Goal: Task Accomplishment & Management: Manage account settings

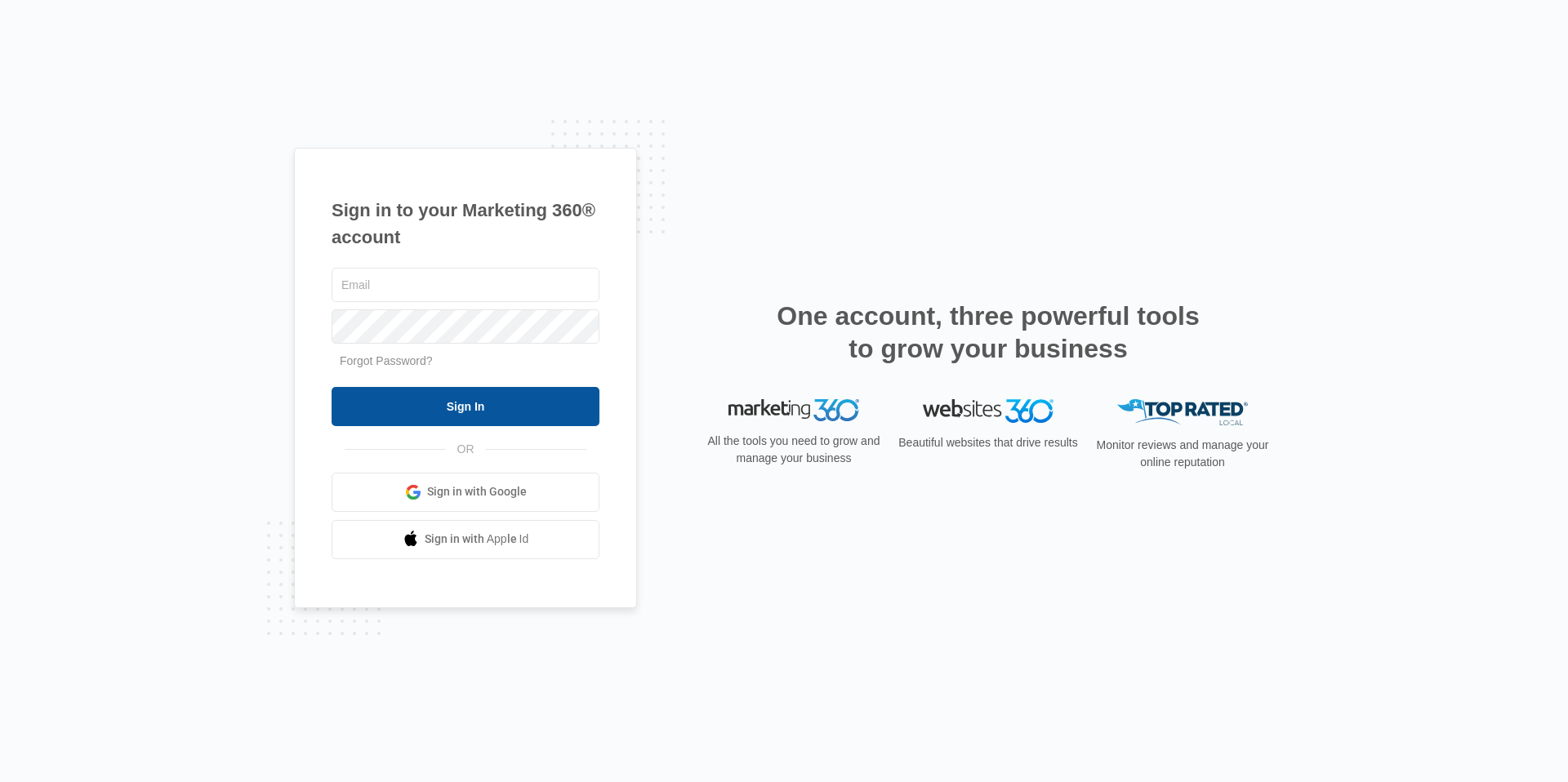
type input "[EMAIL_ADDRESS][DOMAIN_NAME]"
click at [530, 401] on input "Sign In" at bounding box center [466, 407] width 268 height 39
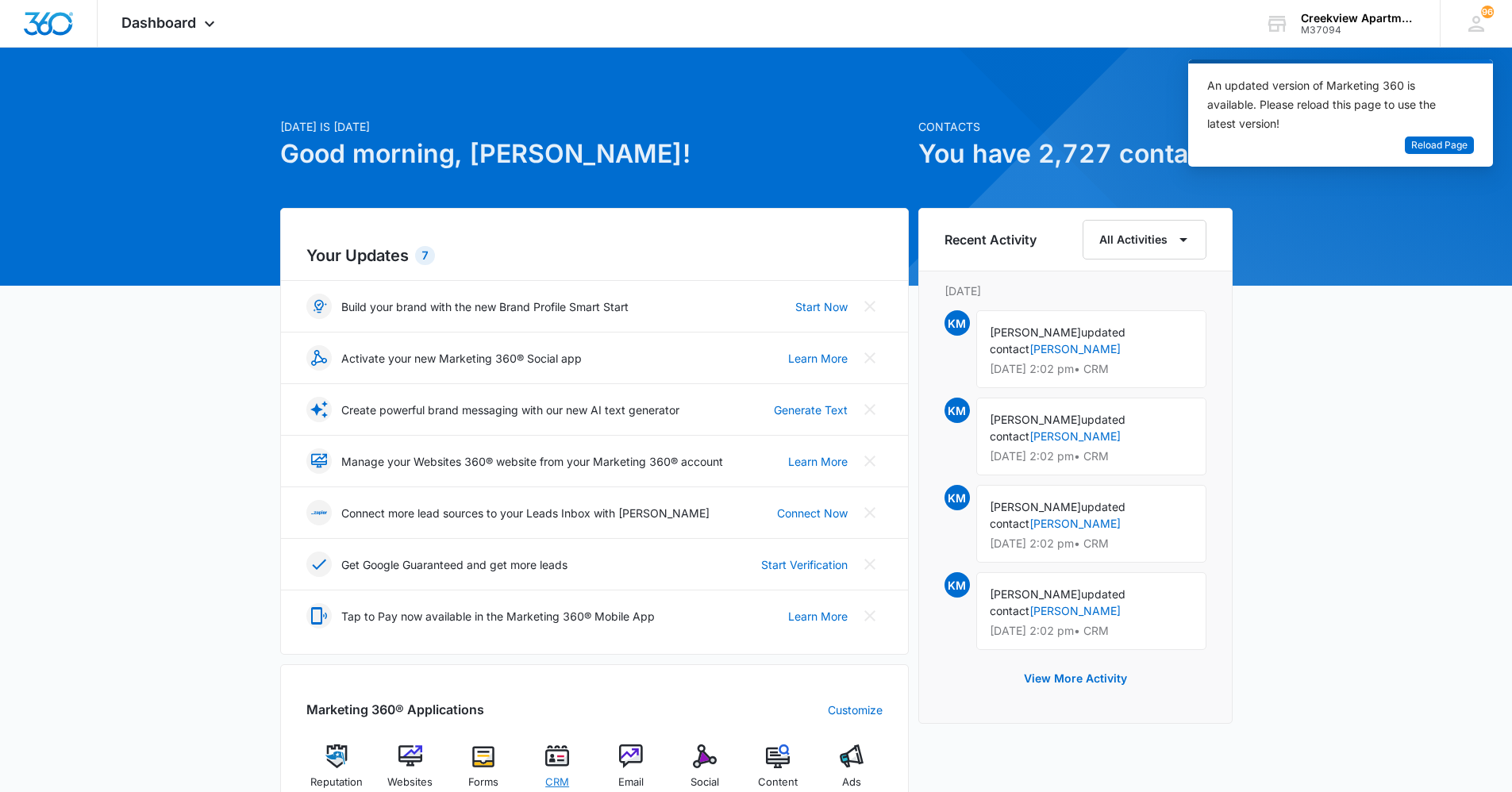
click at [547, 766] on img at bounding box center [556, 756] width 23 height 23
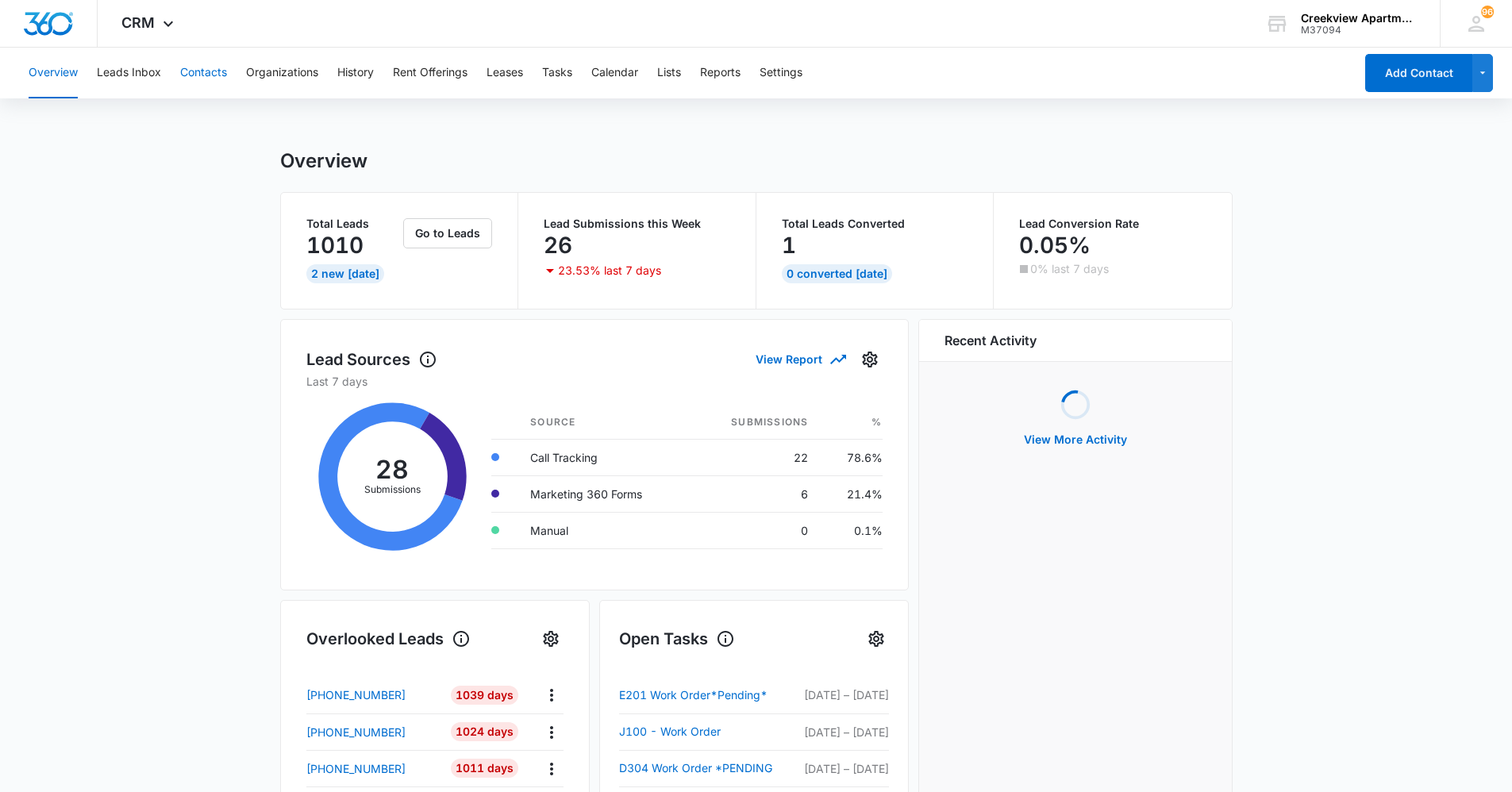
click at [222, 78] on button "Contacts" at bounding box center [204, 73] width 47 height 51
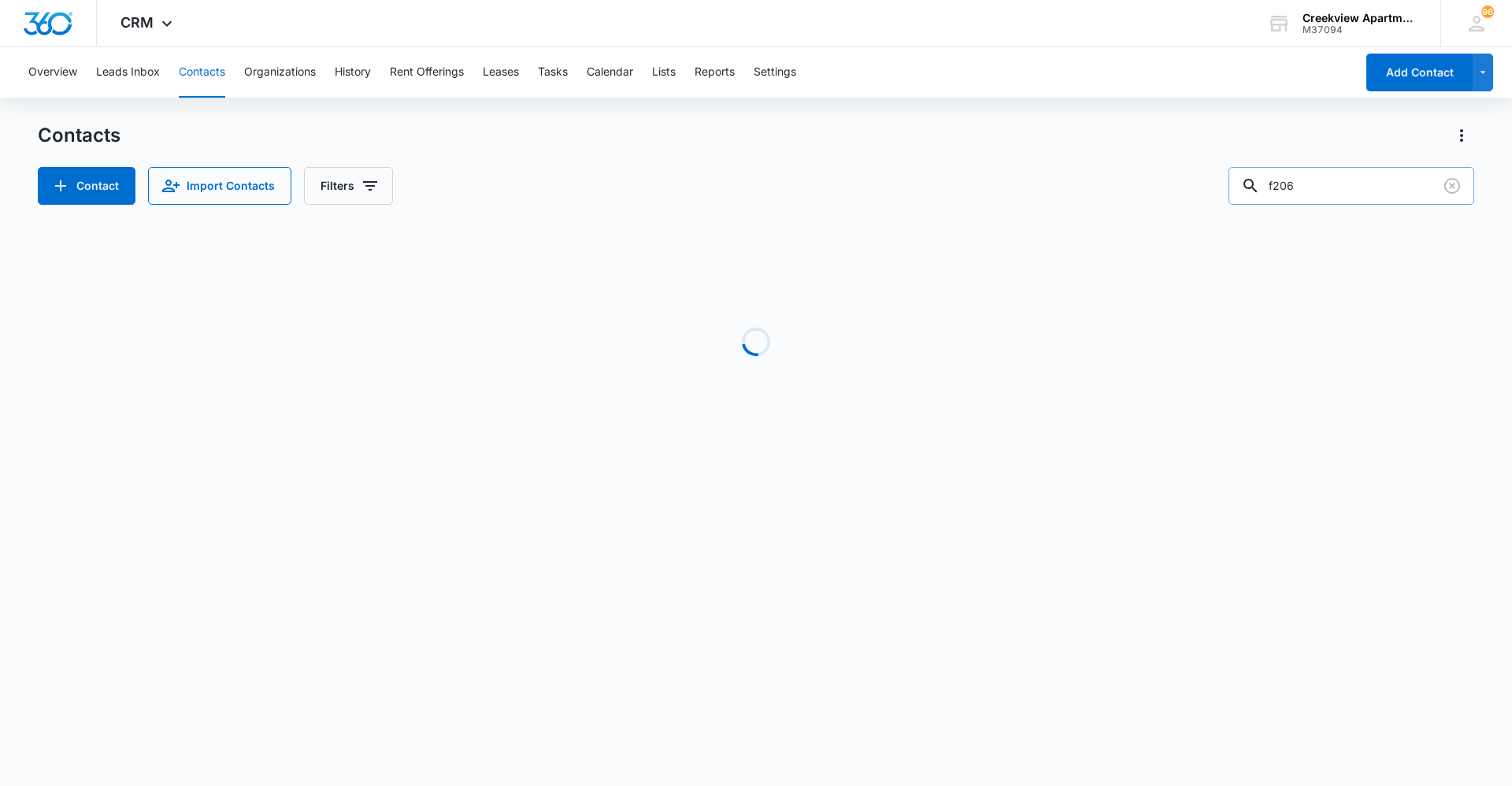
drag, startPoint x: 1284, startPoint y: 185, endPoint x: 1247, endPoint y: 192, distance: 37.7
click at [1247, 192] on input "f206" at bounding box center [1352, 186] width 246 height 38
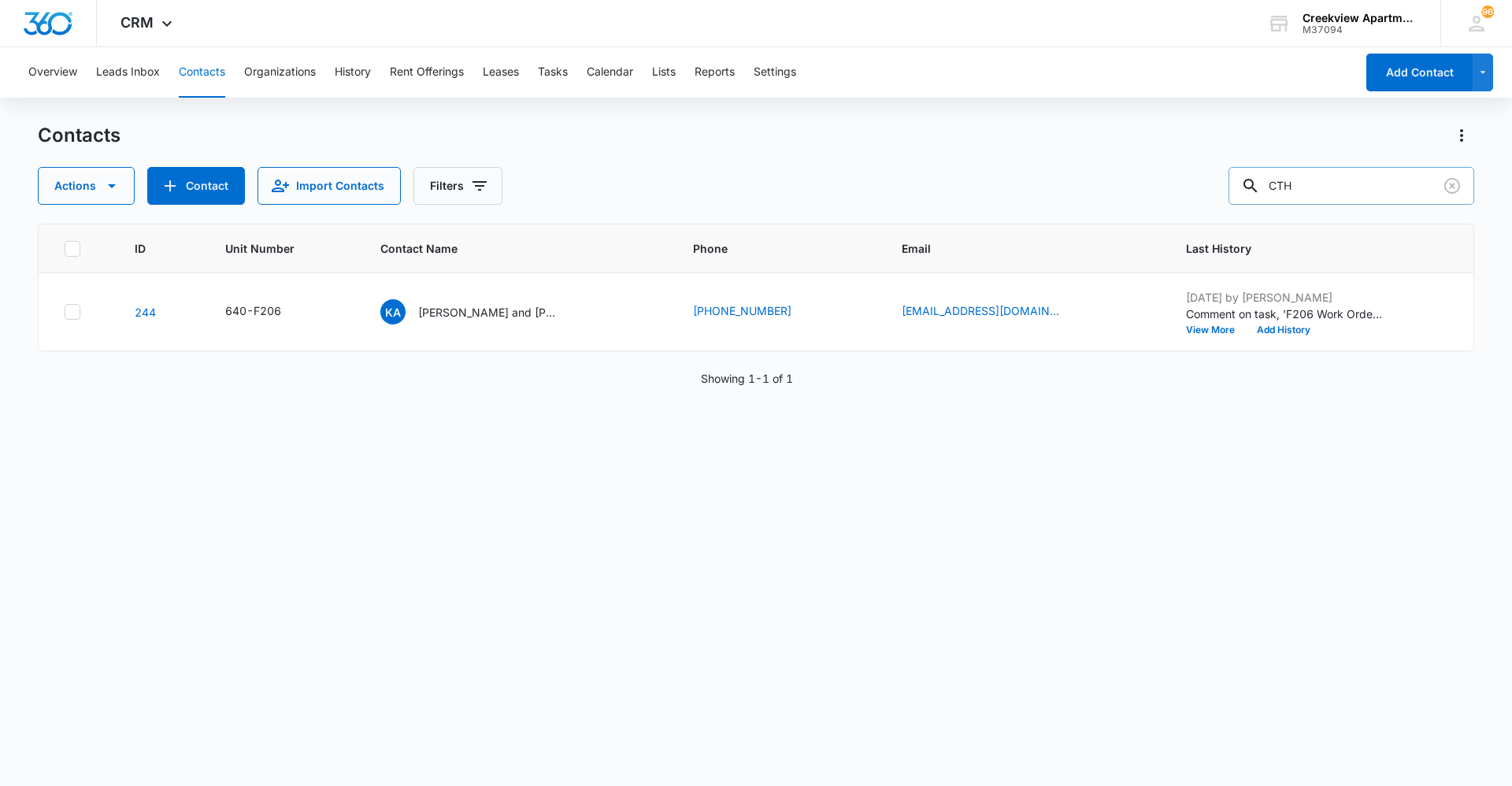
type input "CTH"
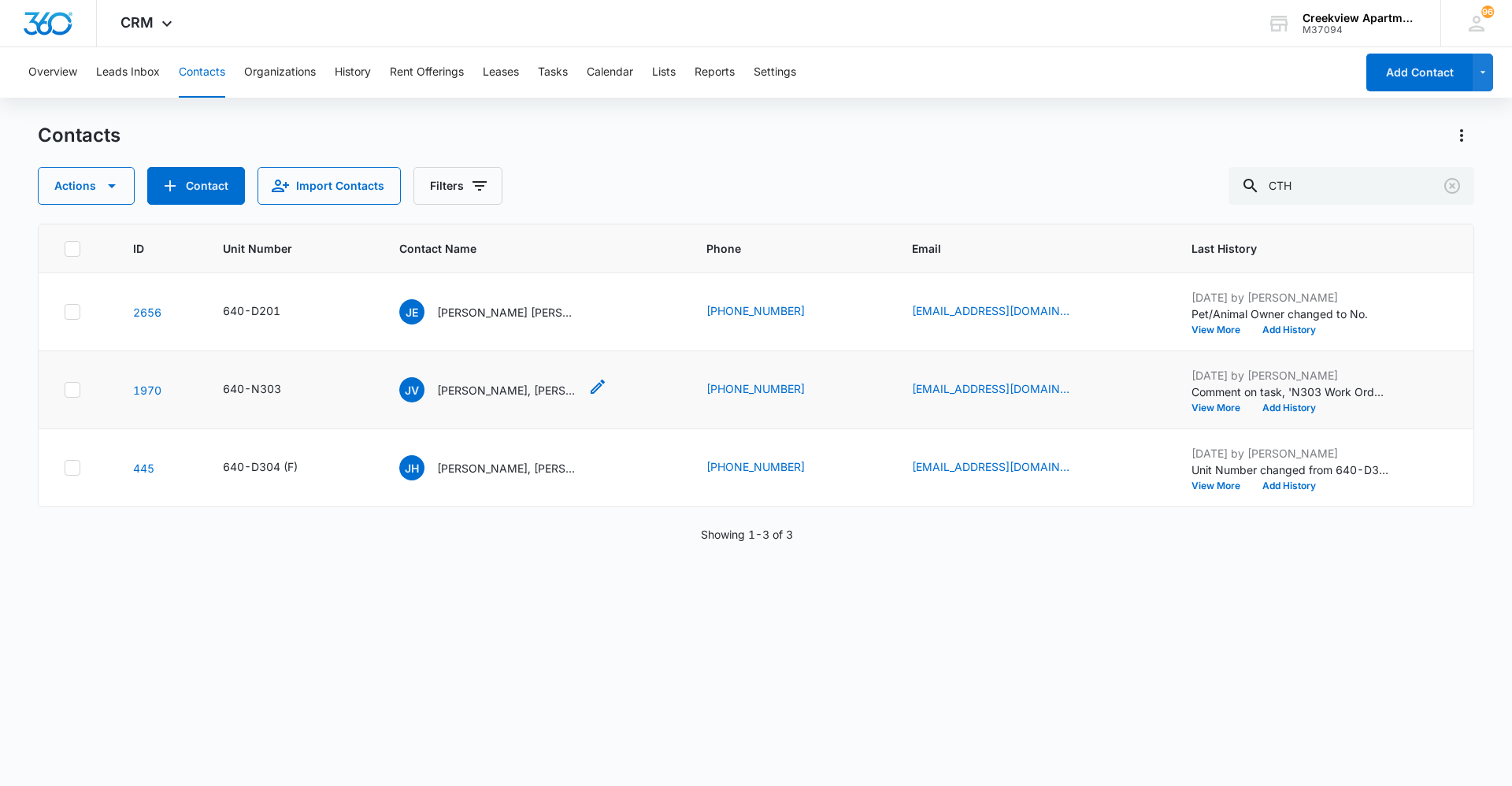
click at [518, 379] on div "JV Jaden Villarreal, Eion Bynum & Kayla Selman" at bounding box center [489, 390] width 180 height 25
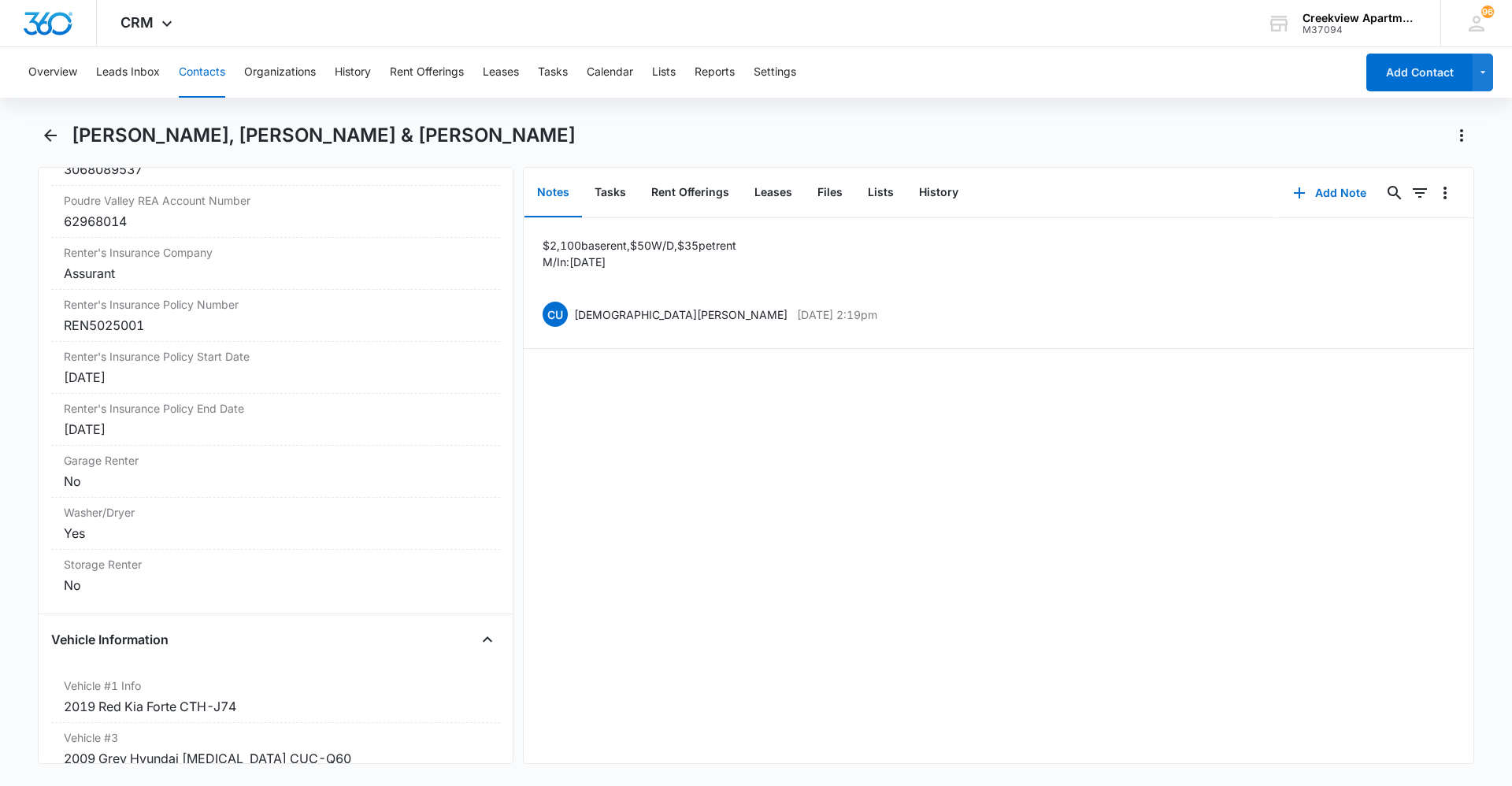
scroll to position [2205, 0]
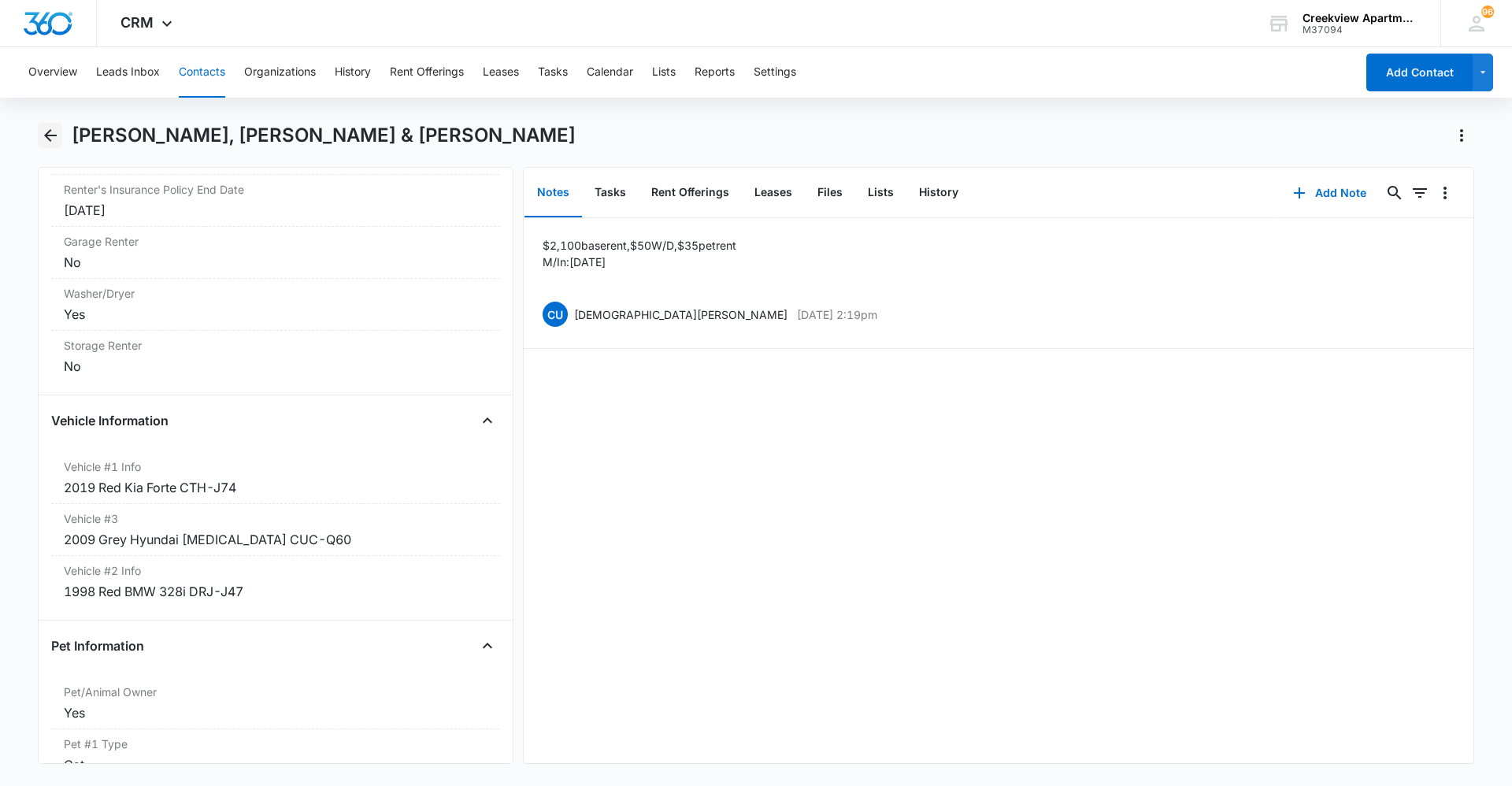
click at [52, 139] on icon "Back" at bounding box center [51, 136] width 19 height 19
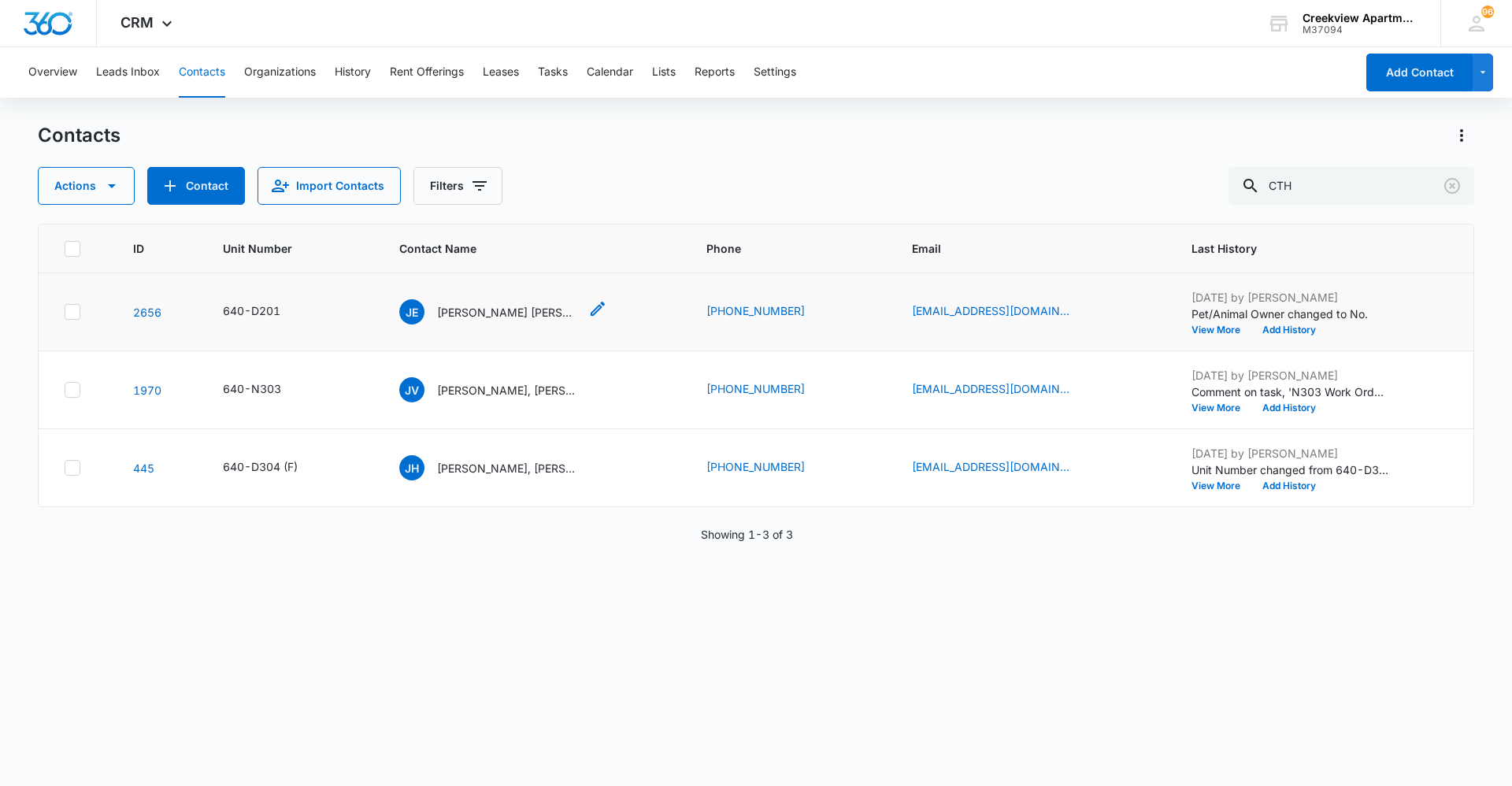
click at [477, 309] on p "Jose Eduardo Herrera Villagrana & Lizbeth Monreal" at bounding box center [507, 312] width 142 height 16
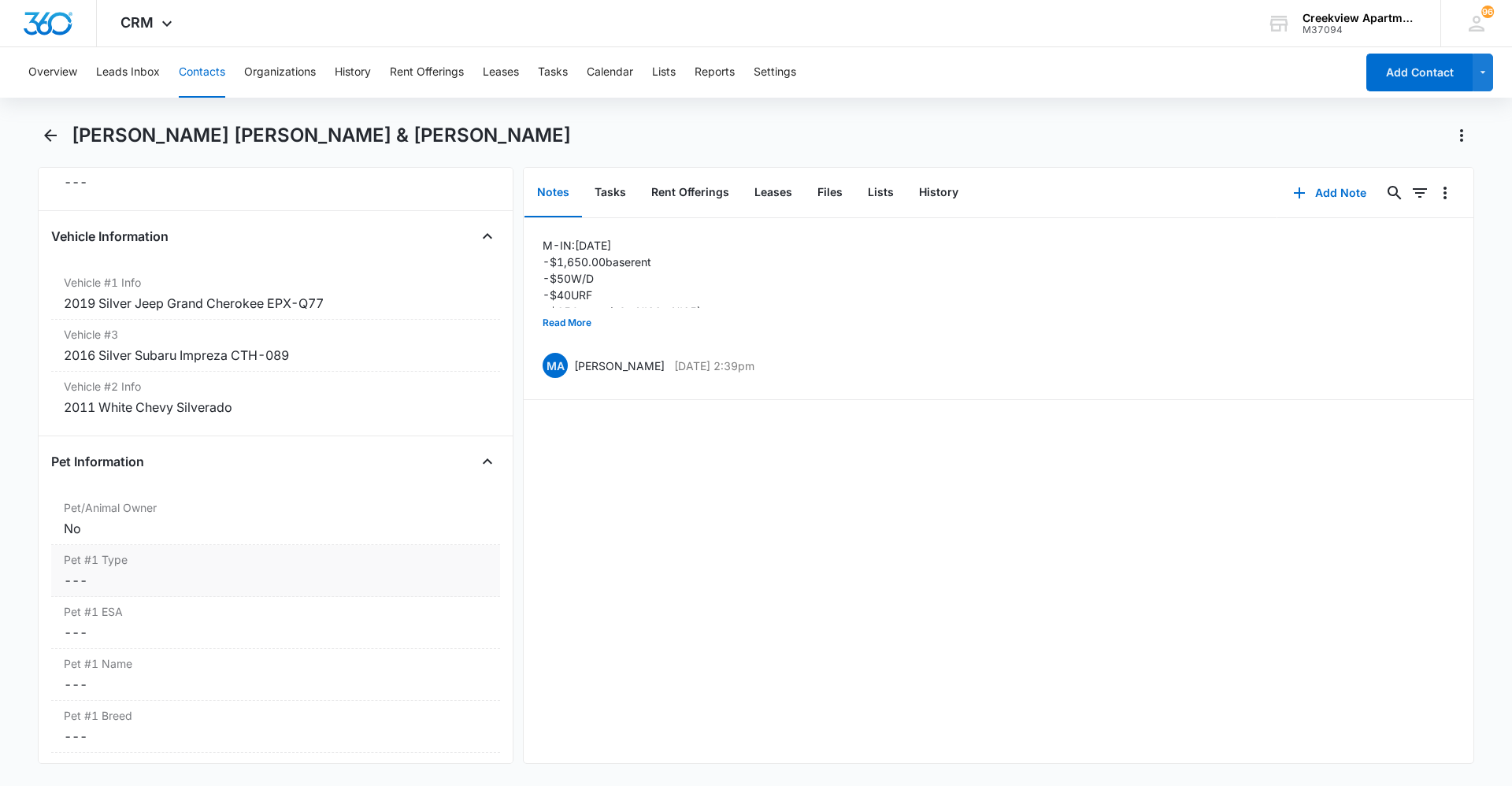
scroll to position [2441, 0]
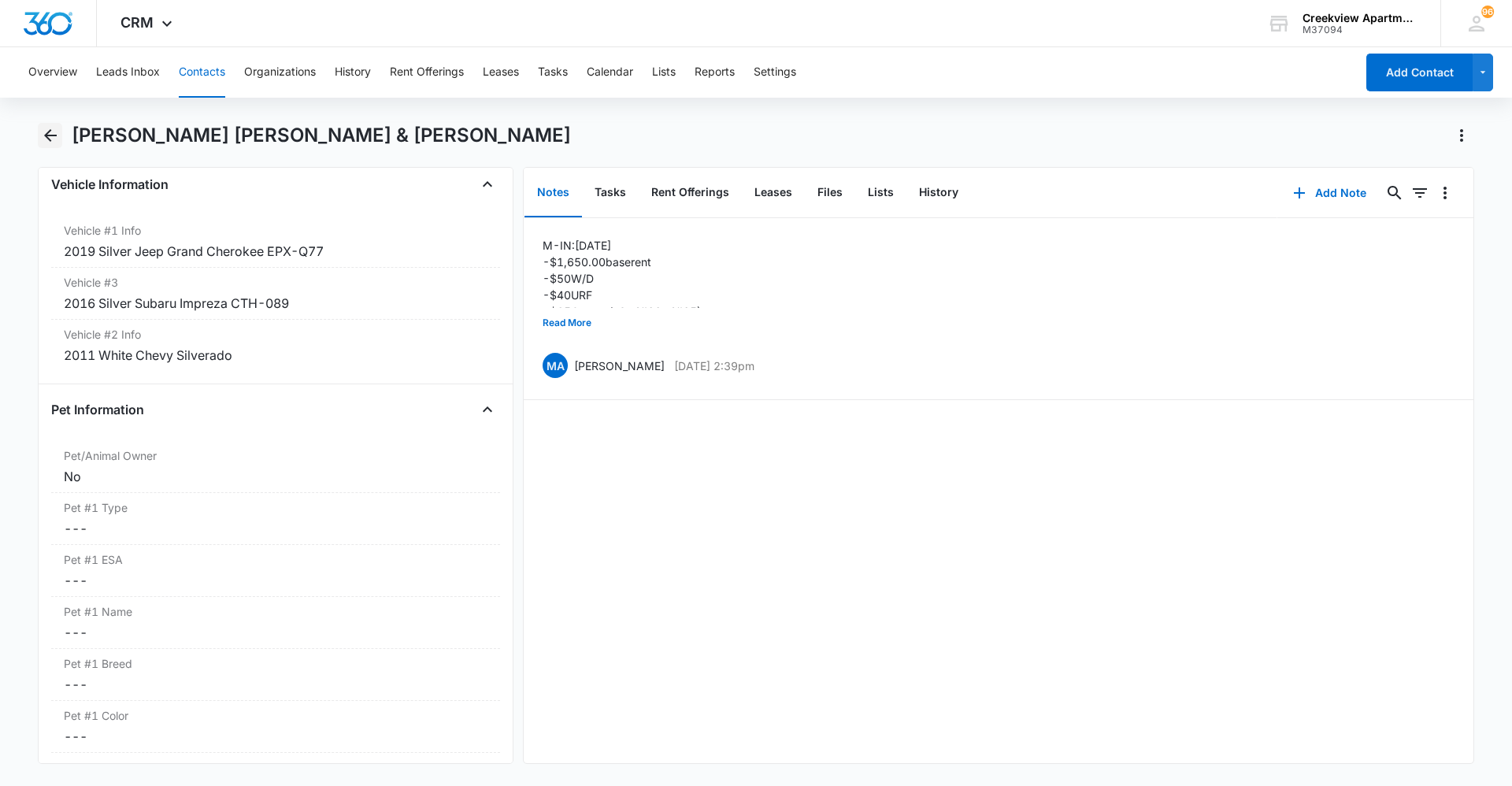
click at [52, 136] on icon "Back" at bounding box center [50, 135] width 13 height 13
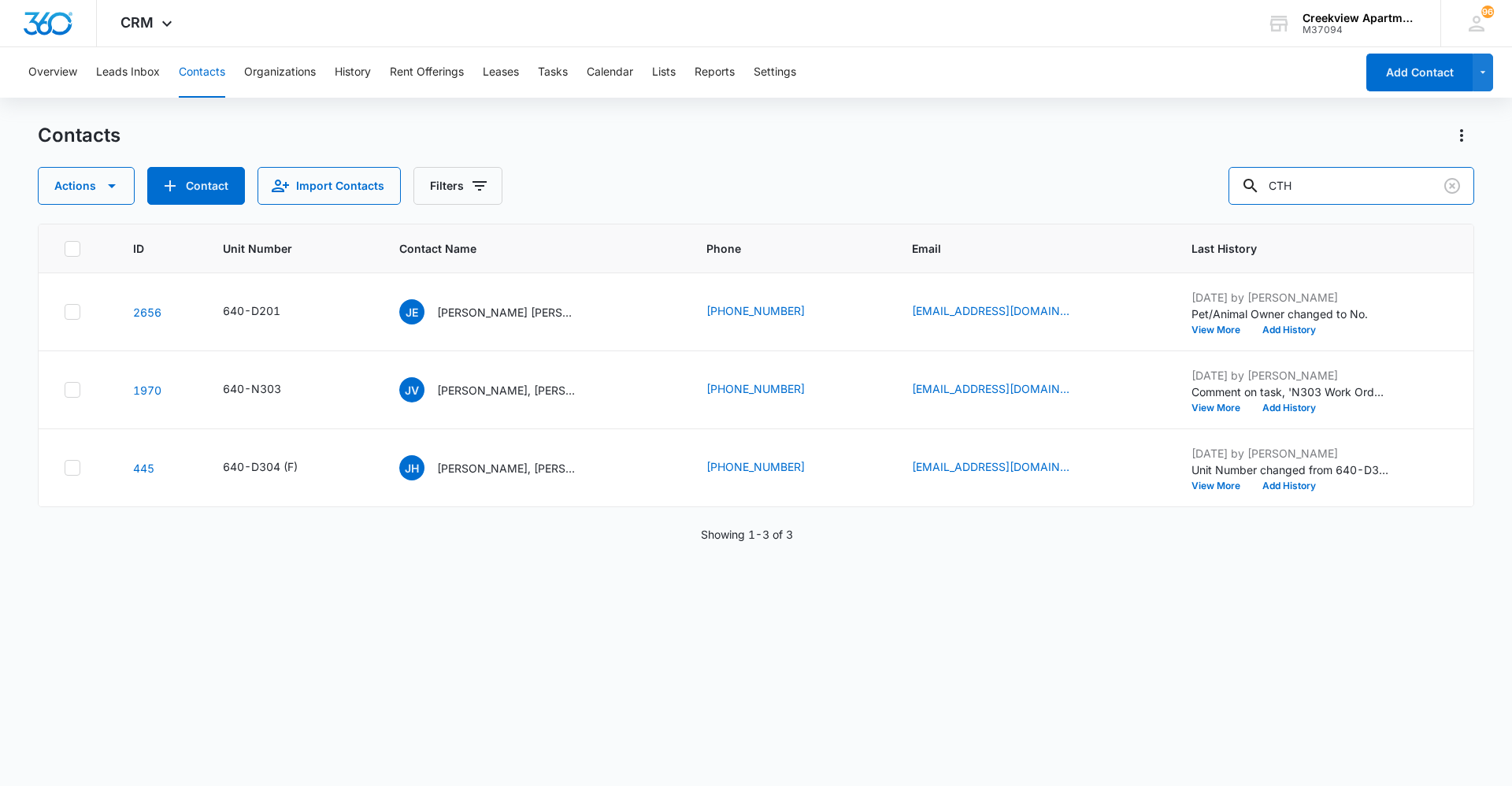
drag, startPoint x: 1353, startPoint y: 175, endPoint x: 1194, endPoint y: 181, distance: 159.1
click at [1194, 181] on div "Actions Contact Import Contacts Filters CTH" at bounding box center [756, 186] width 1436 height 38
type input "DRL"
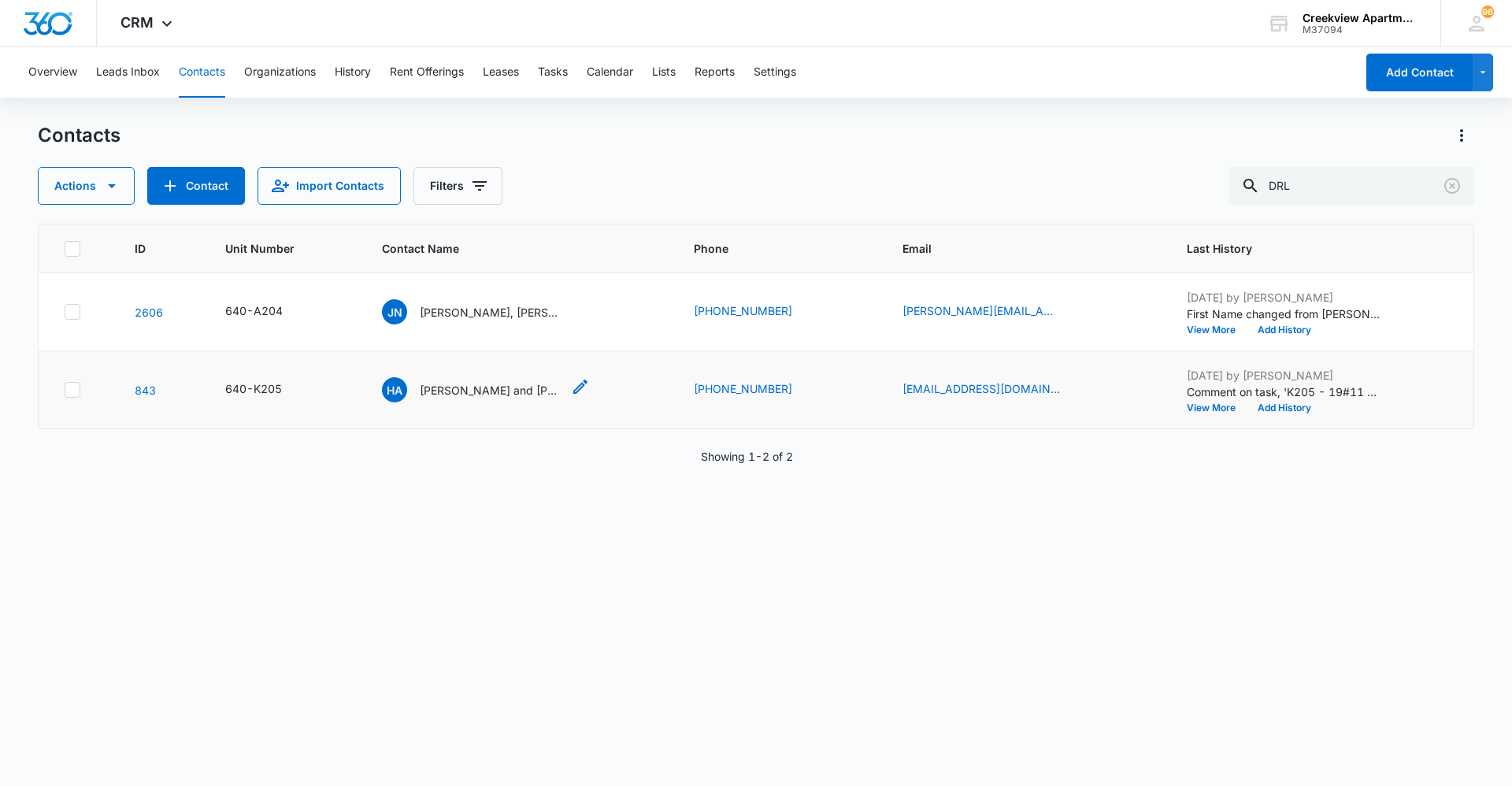
click at [517, 386] on p "Helena and Analisa Padilla" at bounding box center [490, 390] width 142 height 16
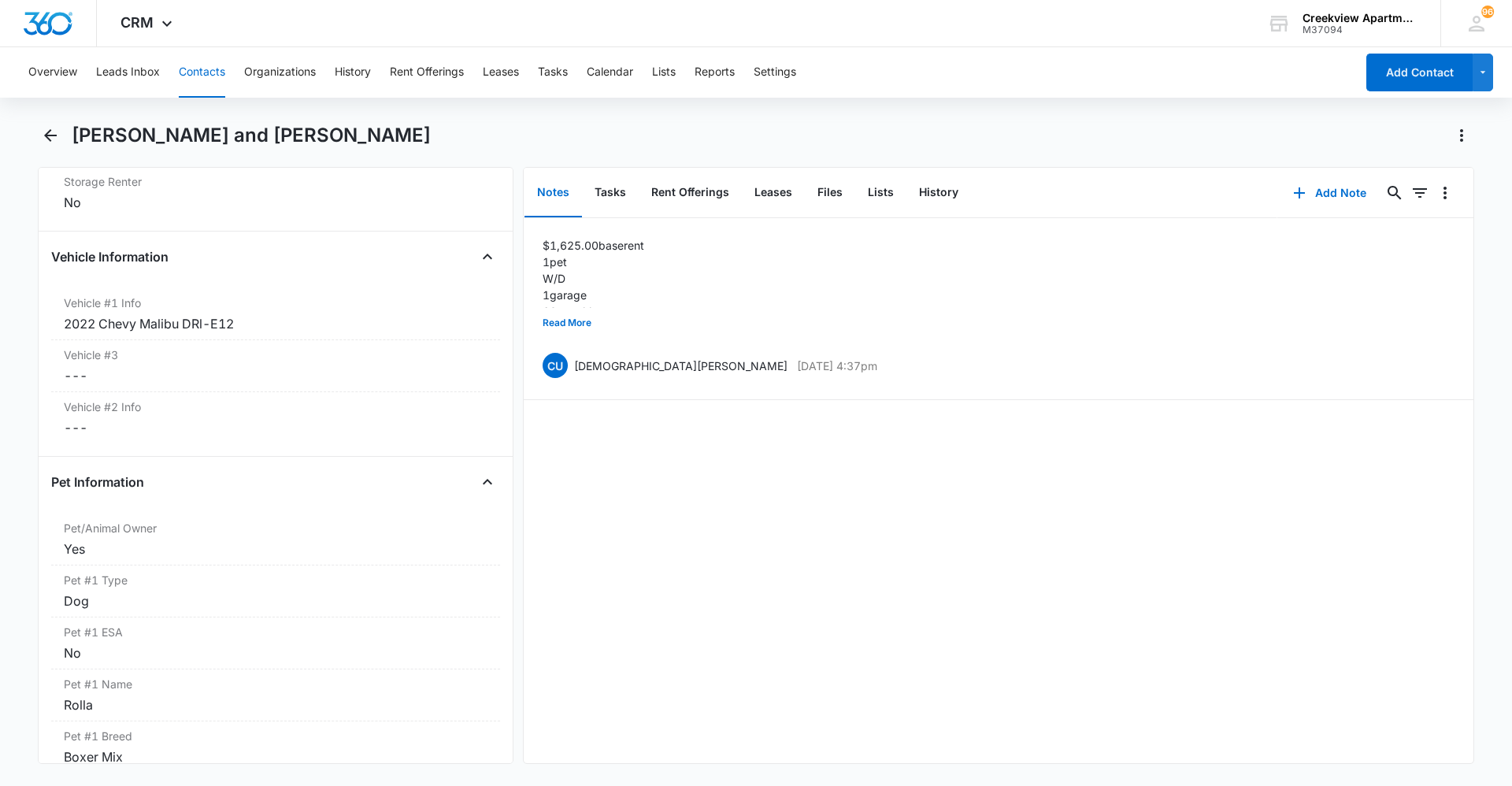
scroll to position [2358, 0]
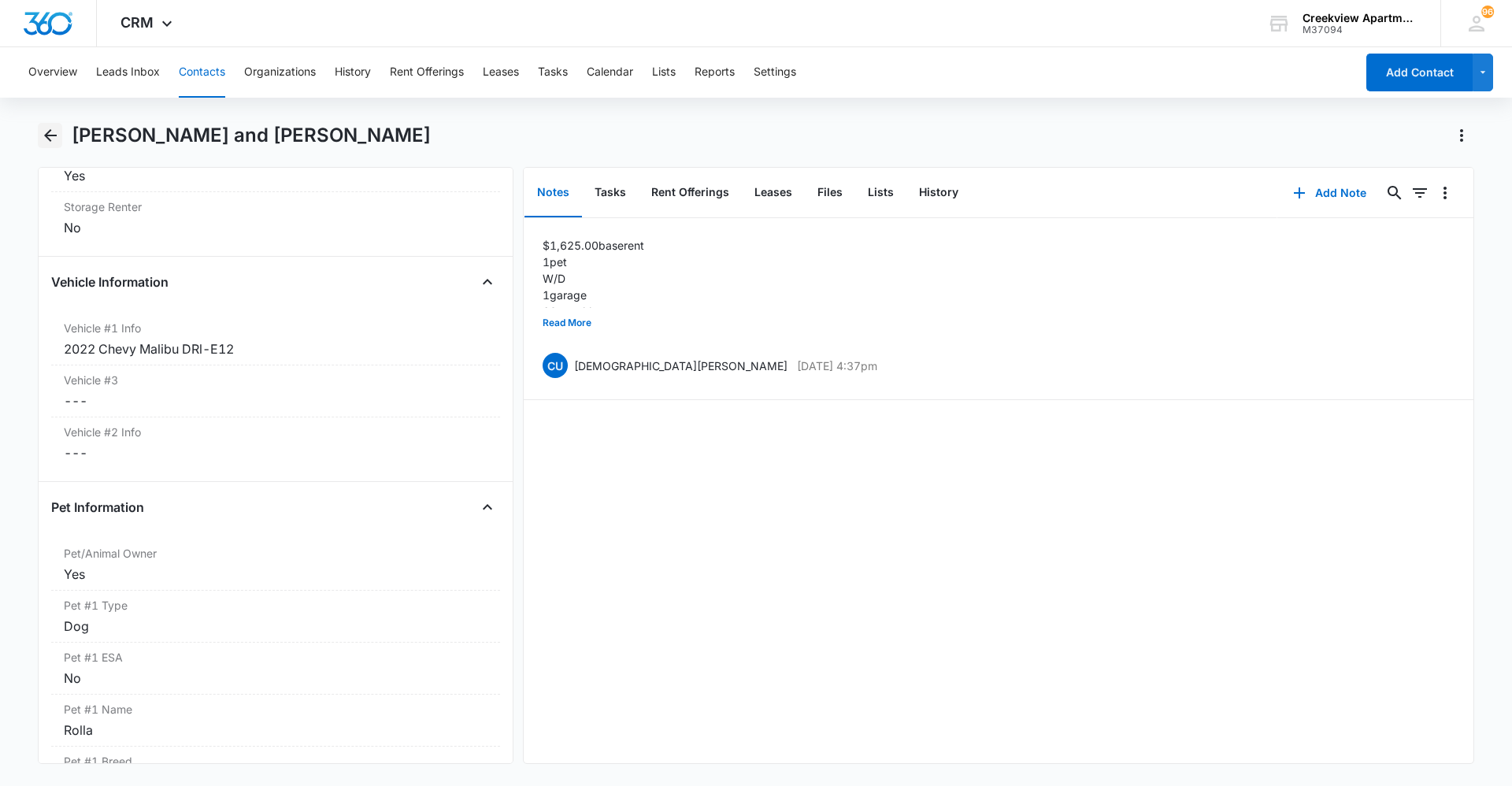
click at [49, 132] on icon "Back" at bounding box center [50, 135] width 13 height 13
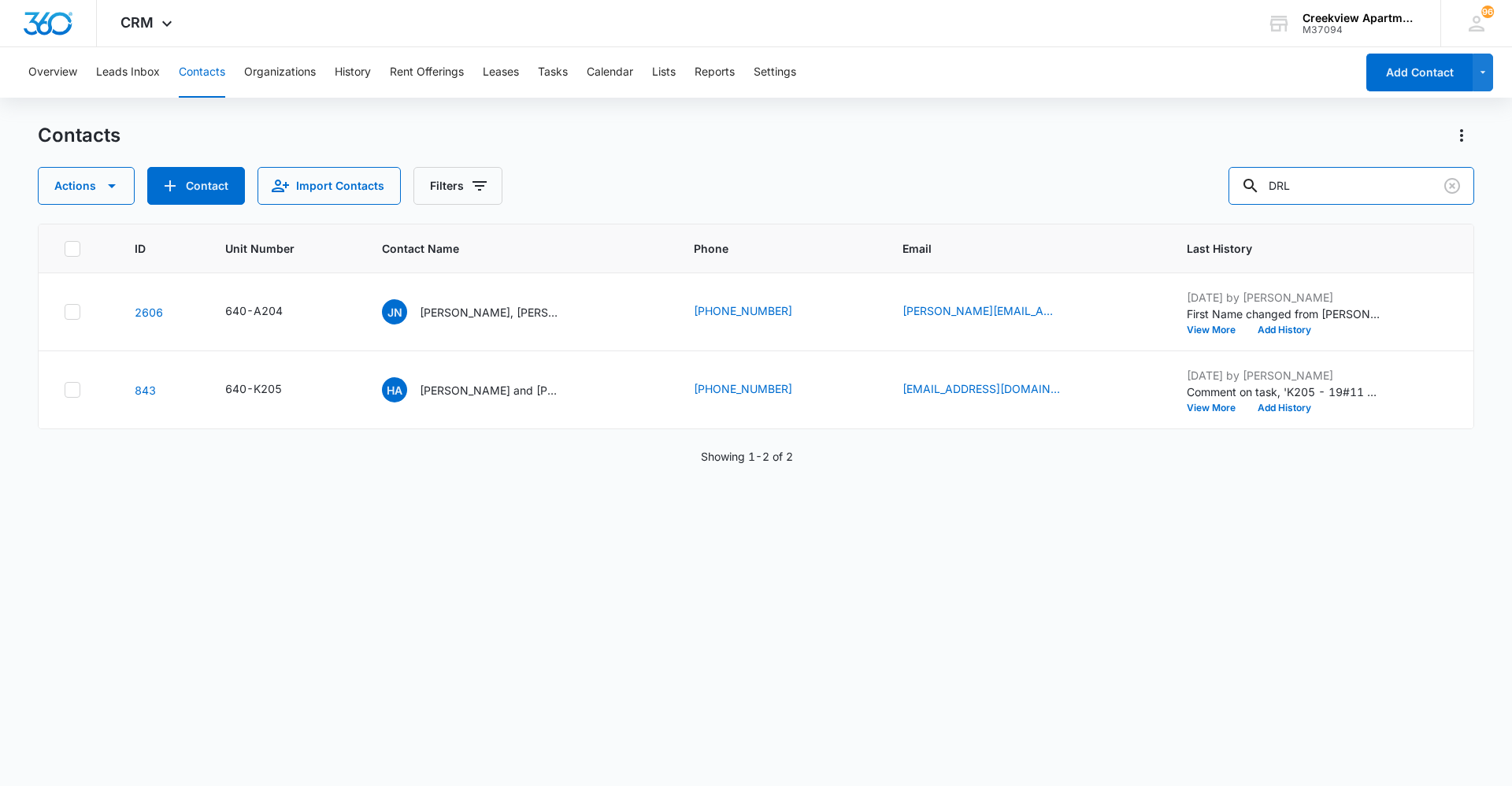
drag, startPoint x: 1350, startPoint y: 187, endPoint x: 1209, endPoint y: 189, distance: 141.0
click at [1209, 189] on div "Actions Contact Import Contacts Filters DRL" at bounding box center [756, 186] width 1436 height 38
type input "black kia"
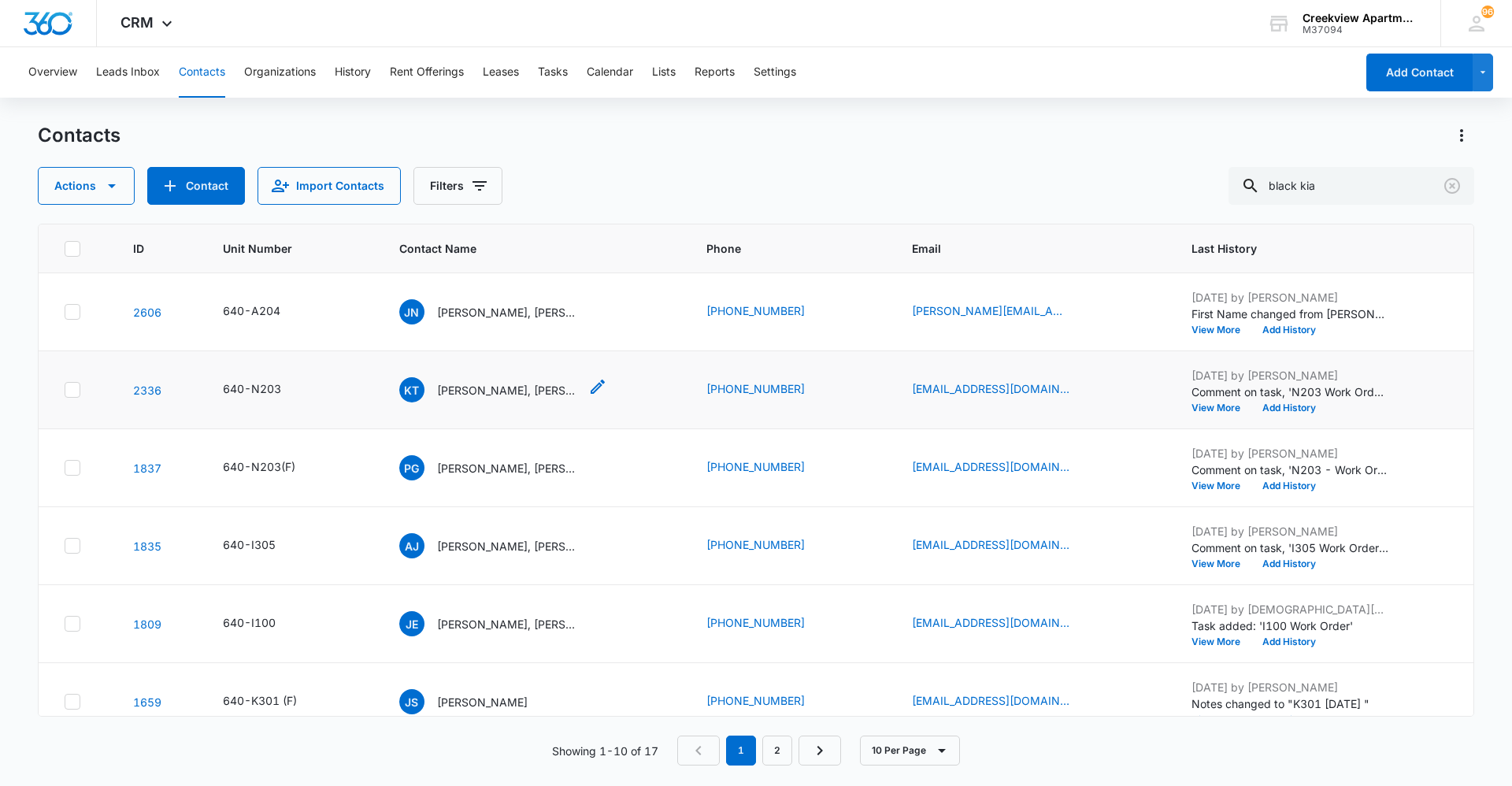
click at [520, 384] on p "Krystal Thompson, Levi Mieir" at bounding box center [507, 390] width 142 height 16
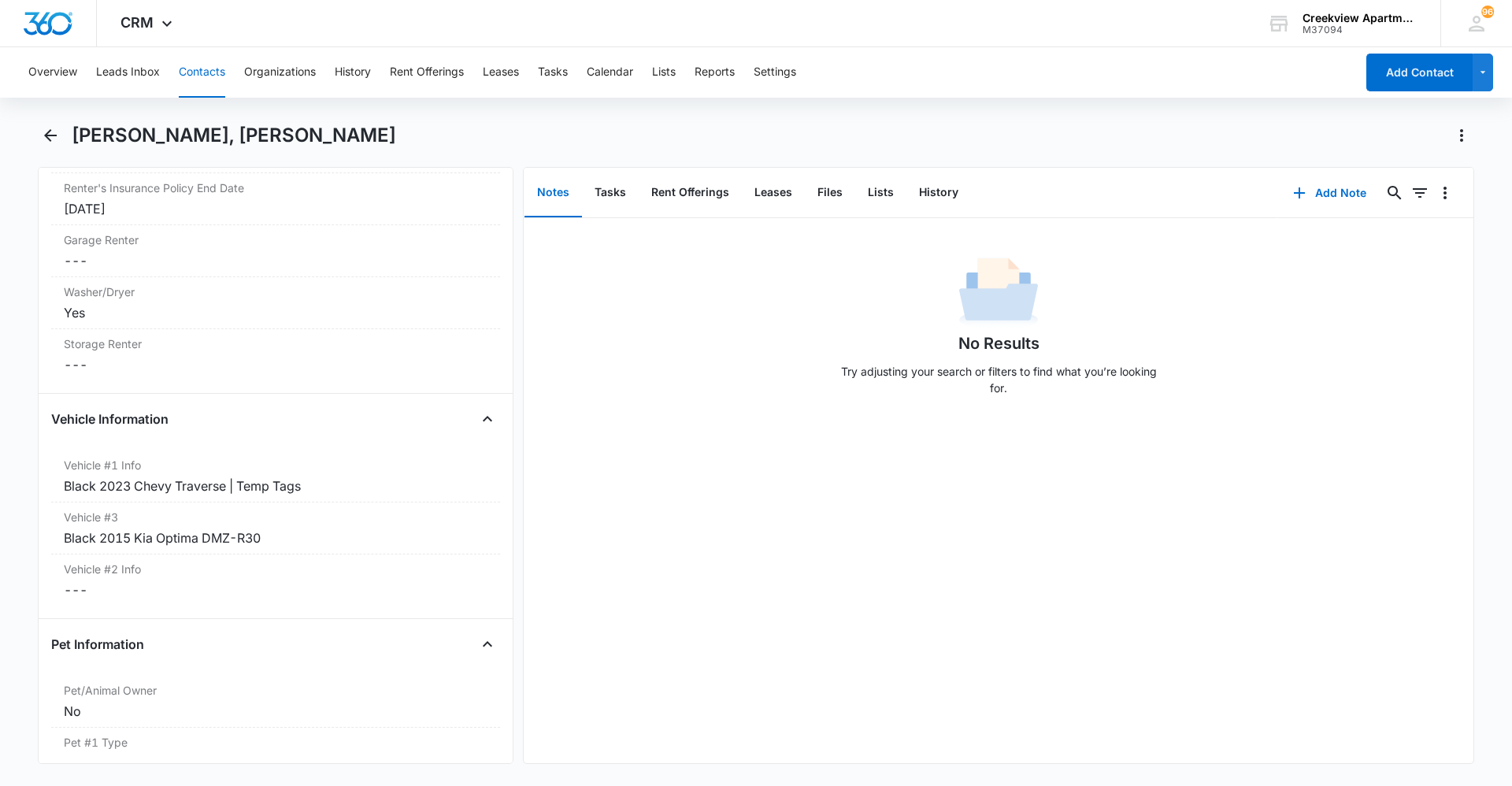
scroll to position [2221, 0]
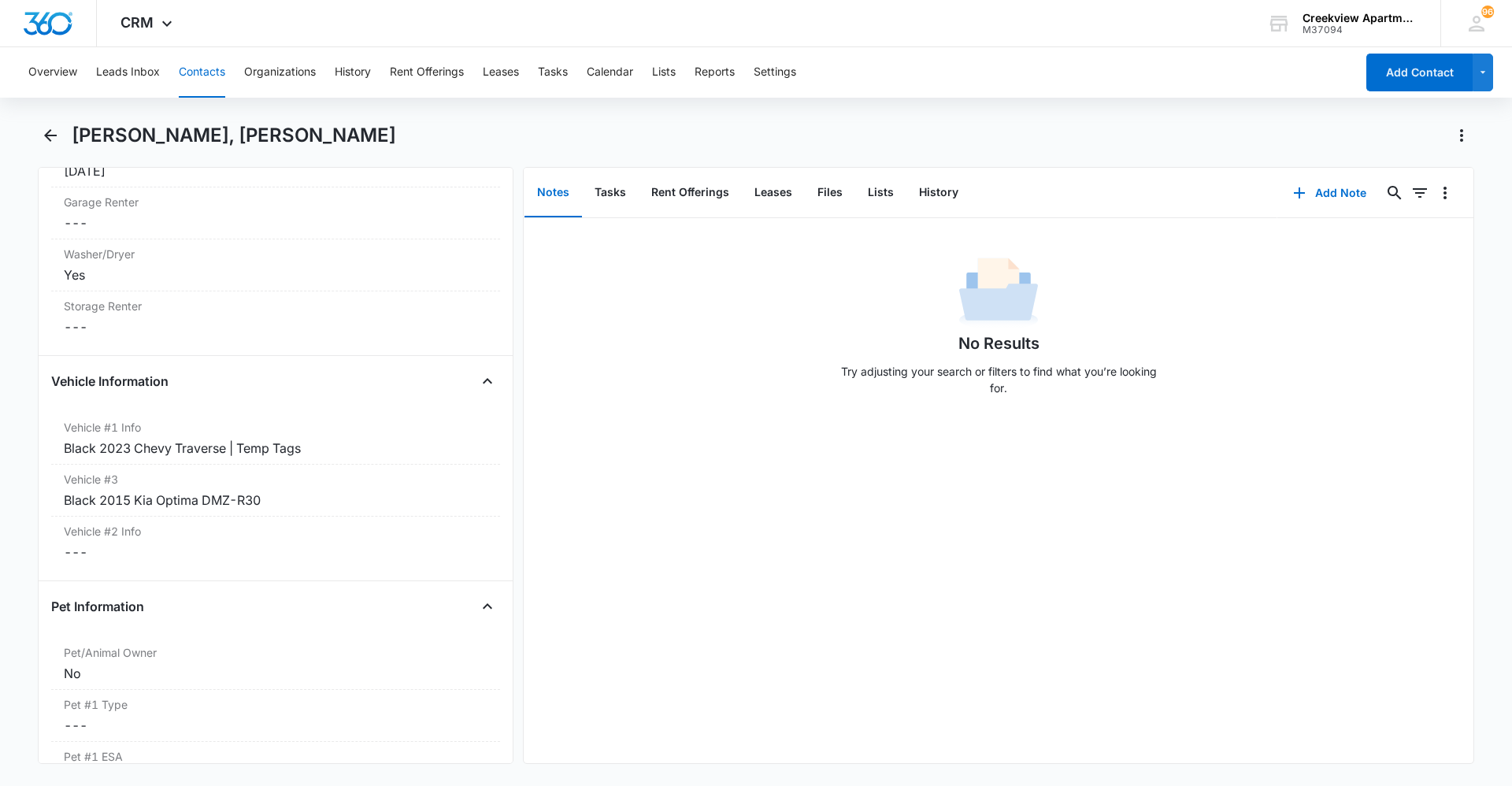
click at [71, 120] on div "Overview Leads Inbox Contacts Organizations History Rent Offerings Leases Tasks…" at bounding box center [756, 414] width 1512 height 735
drag, startPoint x: 63, startPoint y: 134, endPoint x: 197, endPoint y: 89, distance: 141.4
click at [62, 135] on div "Krystal Thompson, Levi Mieir" at bounding box center [756, 144] width 1436 height 44
click at [48, 135] on icon "Back" at bounding box center [50, 135] width 13 height 13
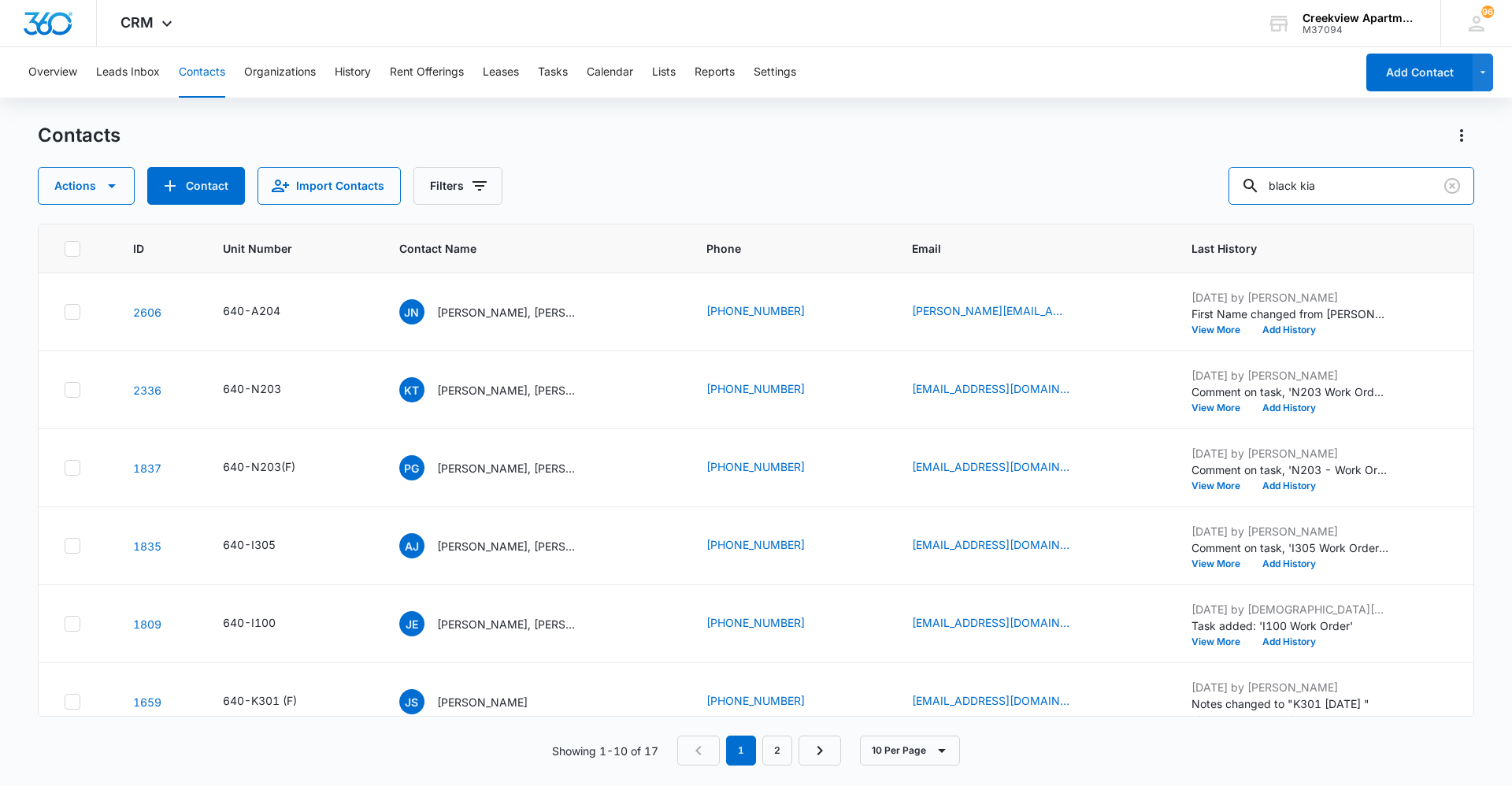
drag, startPoint x: 1299, startPoint y: 187, endPoint x: 1239, endPoint y: 188, distance: 60.0
click at [1239, 188] on div "Actions Contact Import Contacts Filters black kia" at bounding box center [756, 186] width 1436 height 38
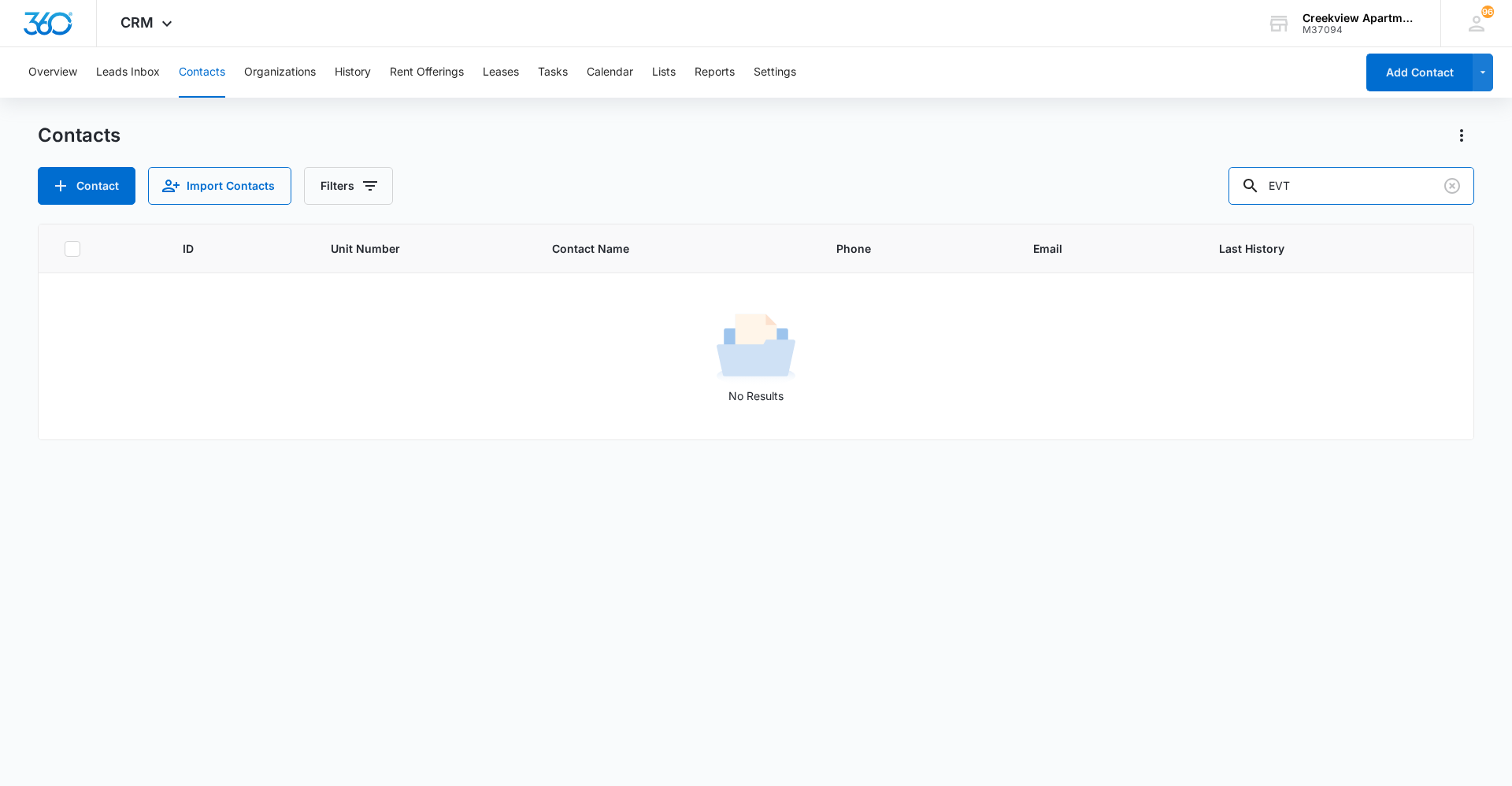
drag, startPoint x: 1310, startPoint y: 193, endPoint x: 1090, endPoint y: 193, distance: 220.0
click at [1090, 193] on div "Contact Import Contacts Filters EVT" at bounding box center [756, 186] width 1436 height 38
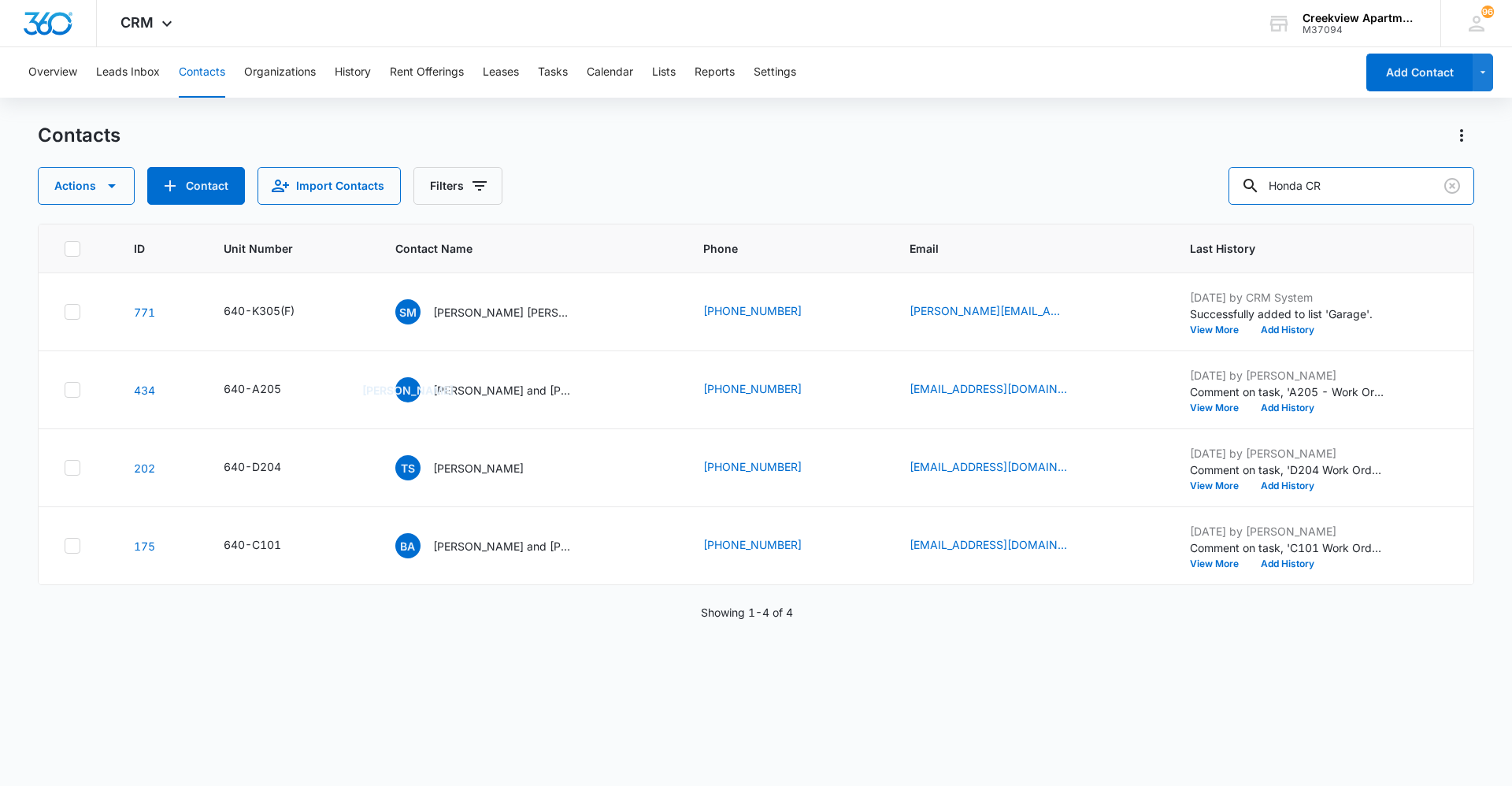
drag, startPoint x: 1388, startPoint y: 176, endPoint x: 1142, endPoint y: 199, distance: 247.1
click at [1143, 199] on div "Actions Contact Import Contacts Filters Honda CR" at bounding box center [756, 186] width 1436 height 38
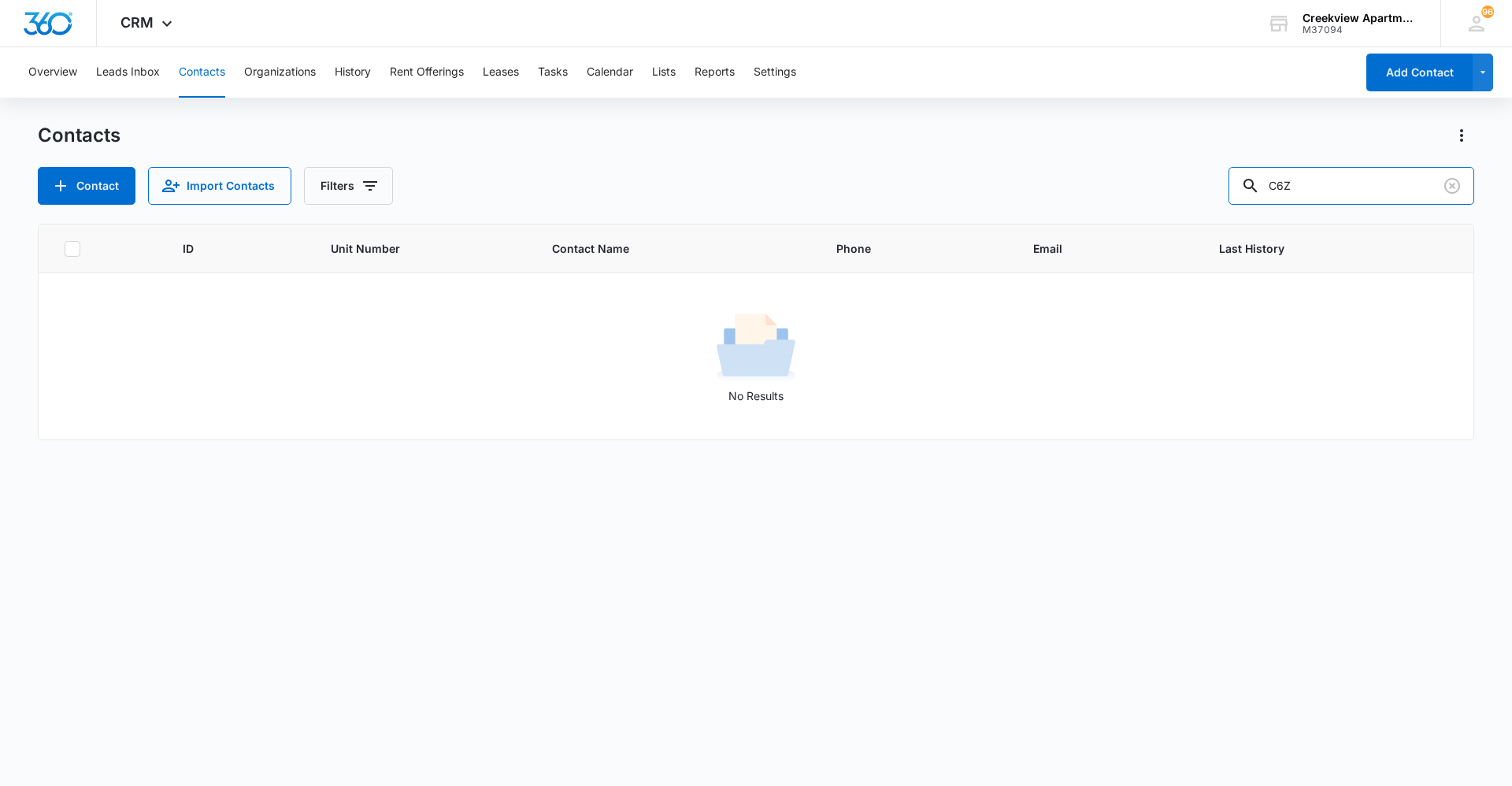
drag, startPoint x: 1357, startPoint y: 195, endPoint x: 1157, endPoint y: 209, distance: 200.5
click at [1157, 209] on div "Contacts Contact Import Contacts Filters C6Z ID Unit Number Contact Name Phone …" at bounding box center [756, 453] width 1436 height 661
click at [1309, 180] on input "EGC" at bounding box center [1352, 186] width 246 height 38
type input "COW"
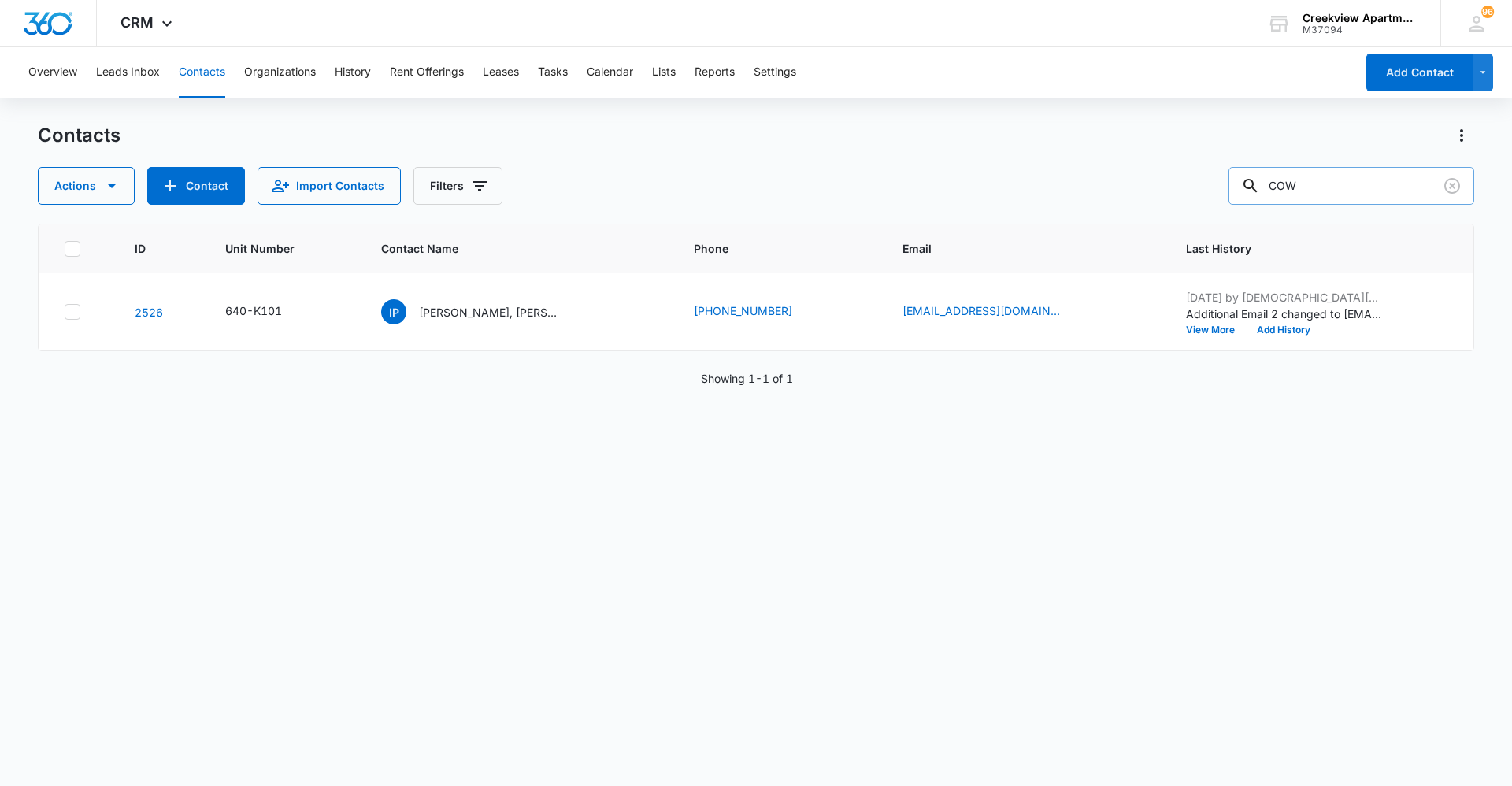
click at [1309, 180] on input "COW" at bounding box center [1352, 186] width 246 height 38
click at [518, 320] on p "Isabella Putnam, Colin Arias, Caitlyn Cowell" at bounding box center [489, 312] width 142 height 16
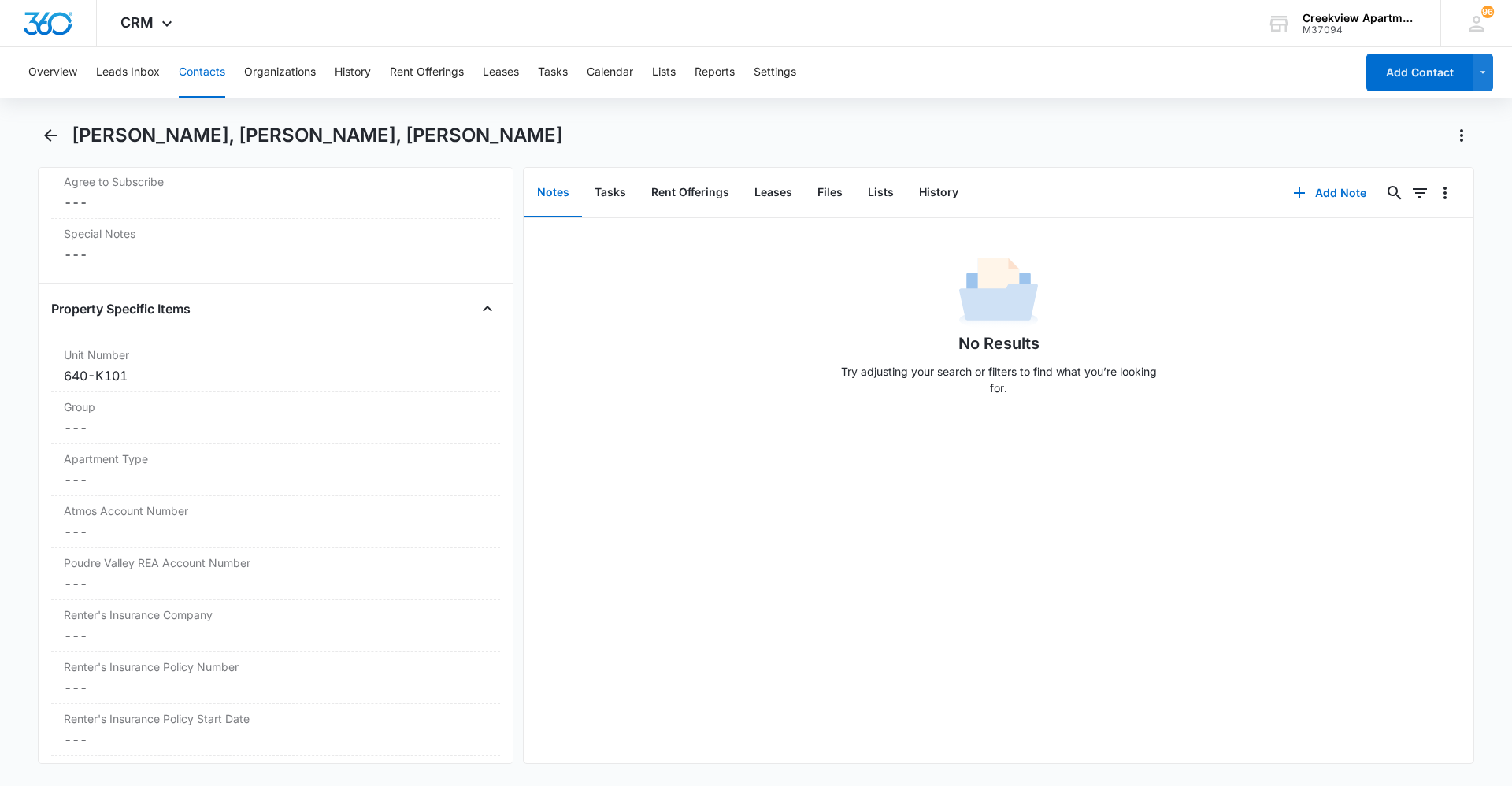
scroll to position [1356, 0]
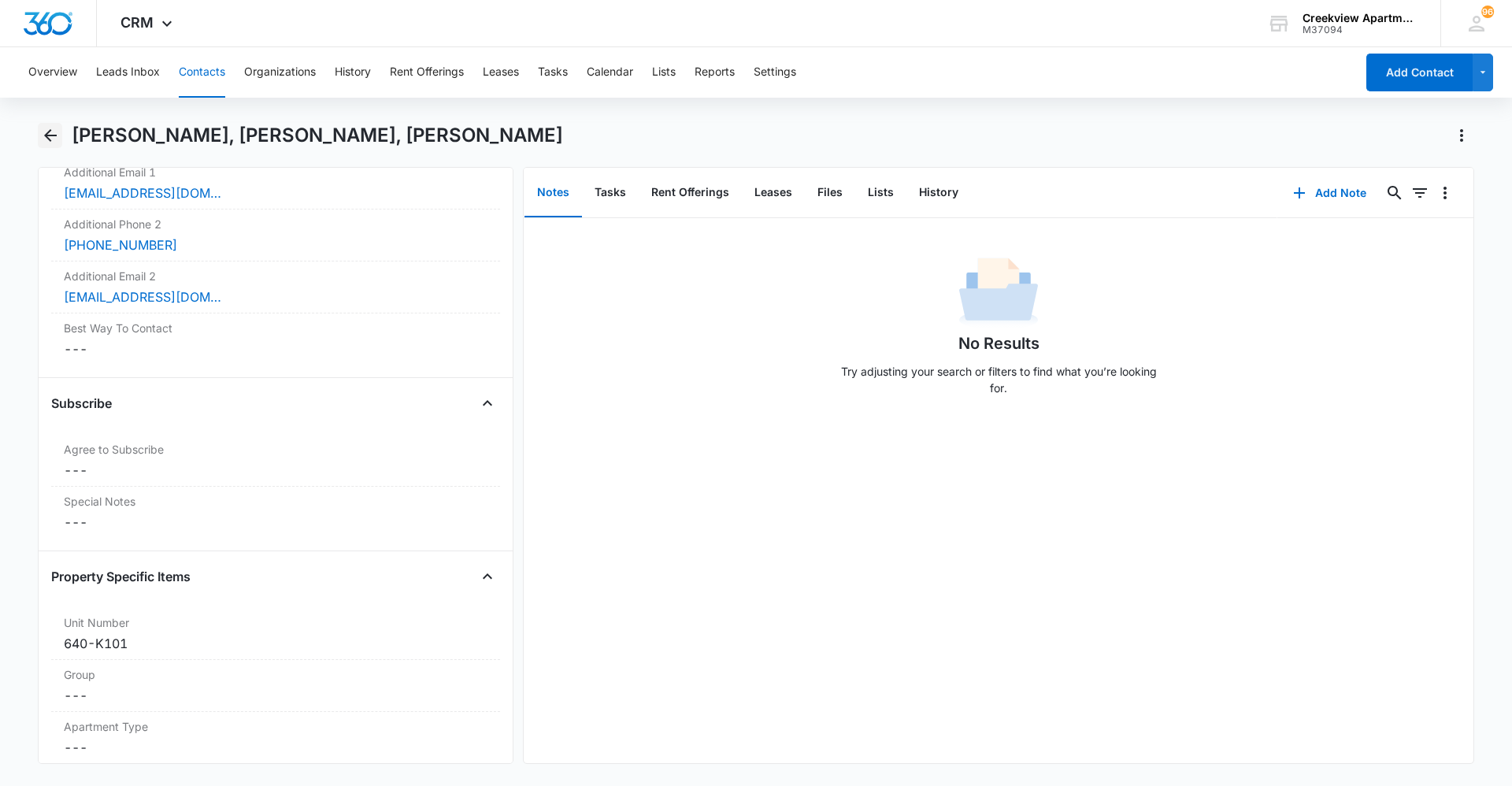
click at [51, 132] on icon "Back" at bounding box center [51, 136] width 19 height 19
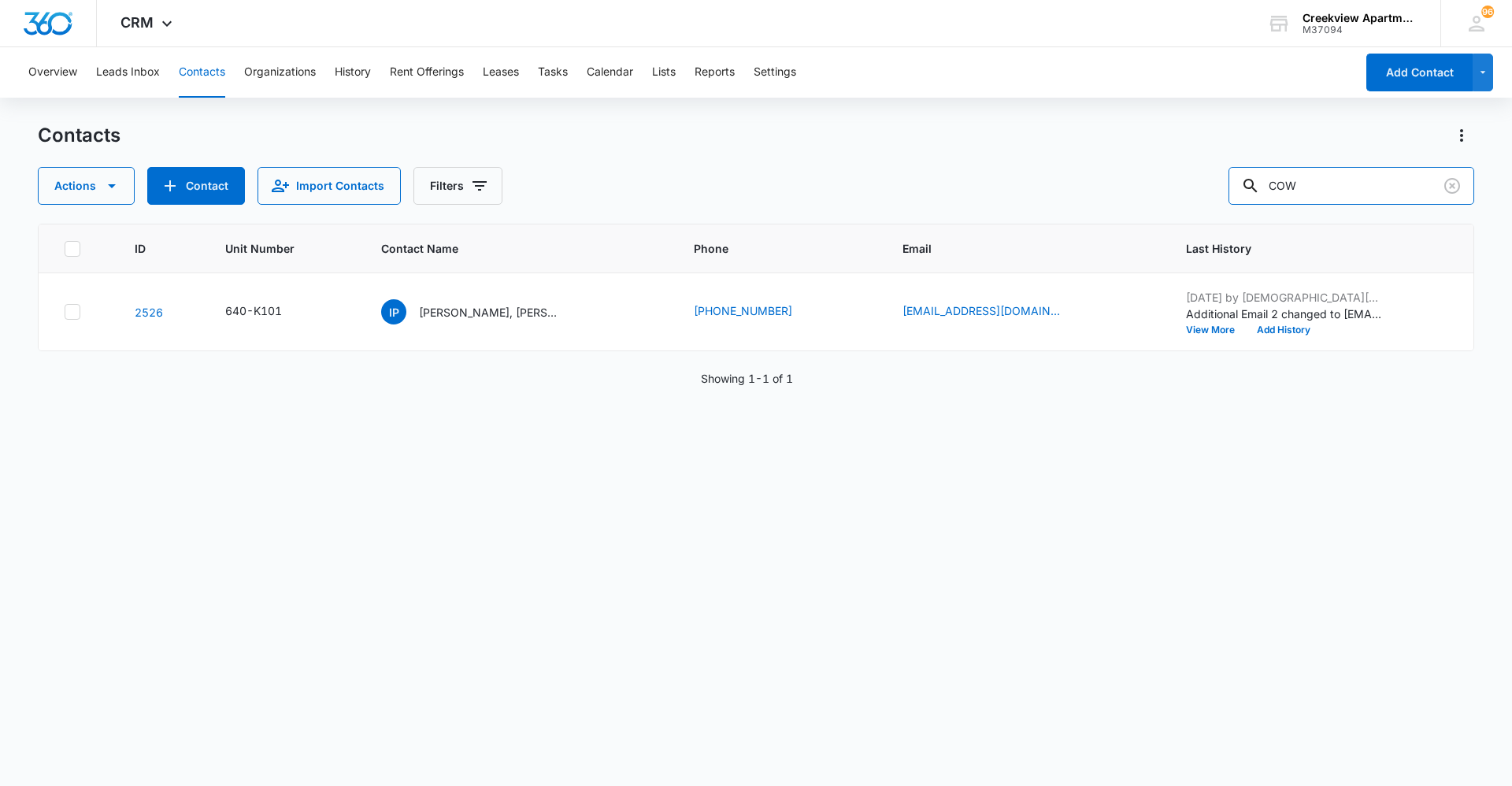
drag, startPoint x: 1376, startPoint y: 183, endPoint x: 1187, endPoint y: 205, distance: 190.3
click at [1187, 205] on div "Contacts Actions Contact Import Contacts Filters COW ID Unit Number Contact Nam…" at bounding box center [756, 453] width 1436 height 661
type input "AEA"
click at [507, 302] on div "HJ Haley Jensen, Bricen Andreasen" at bounding box center [467, 311] width 180 height 25
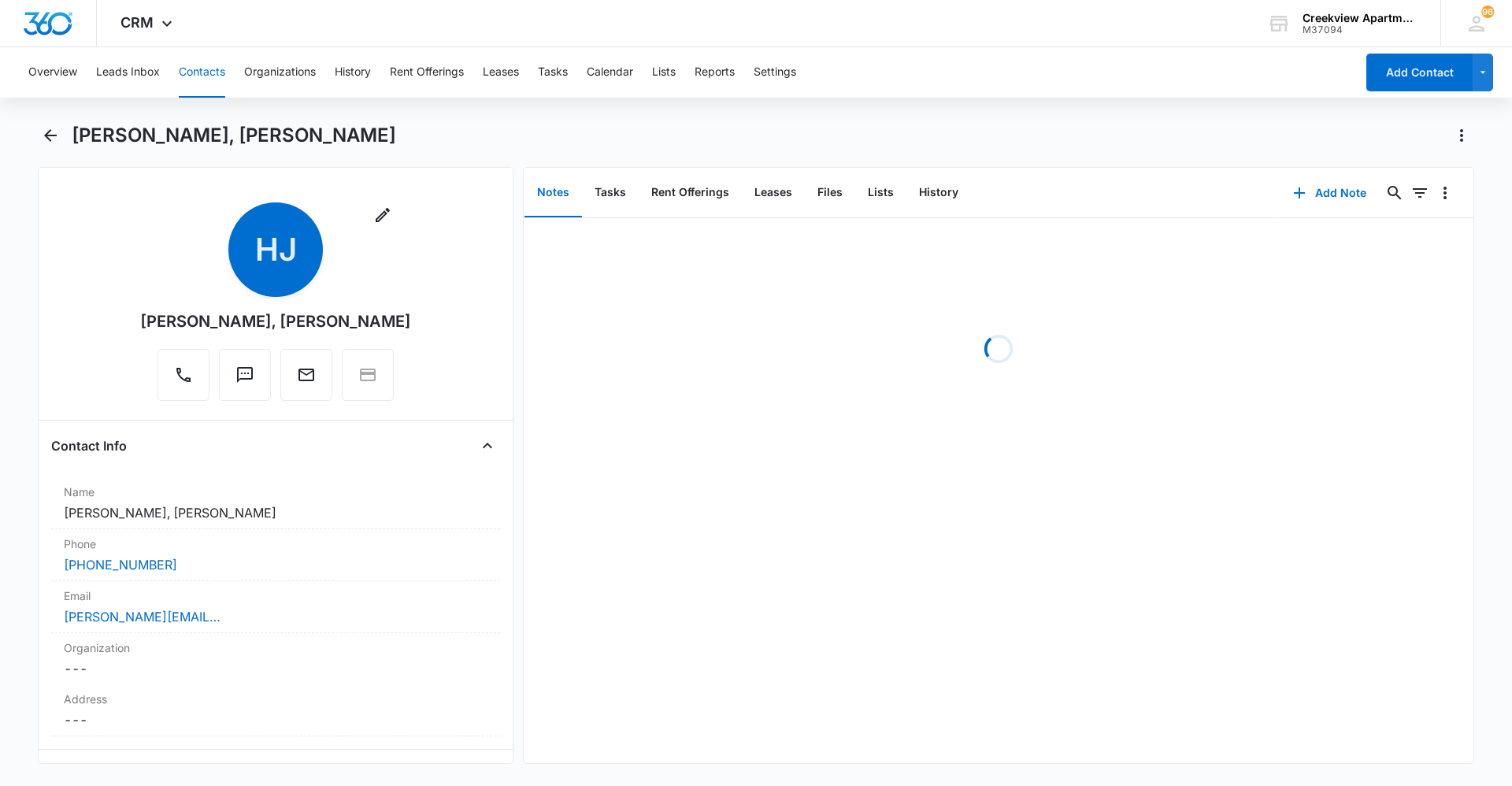
click at [198, 69] on button "Contacts" at bounding box center [202, 72] width 46 height 51
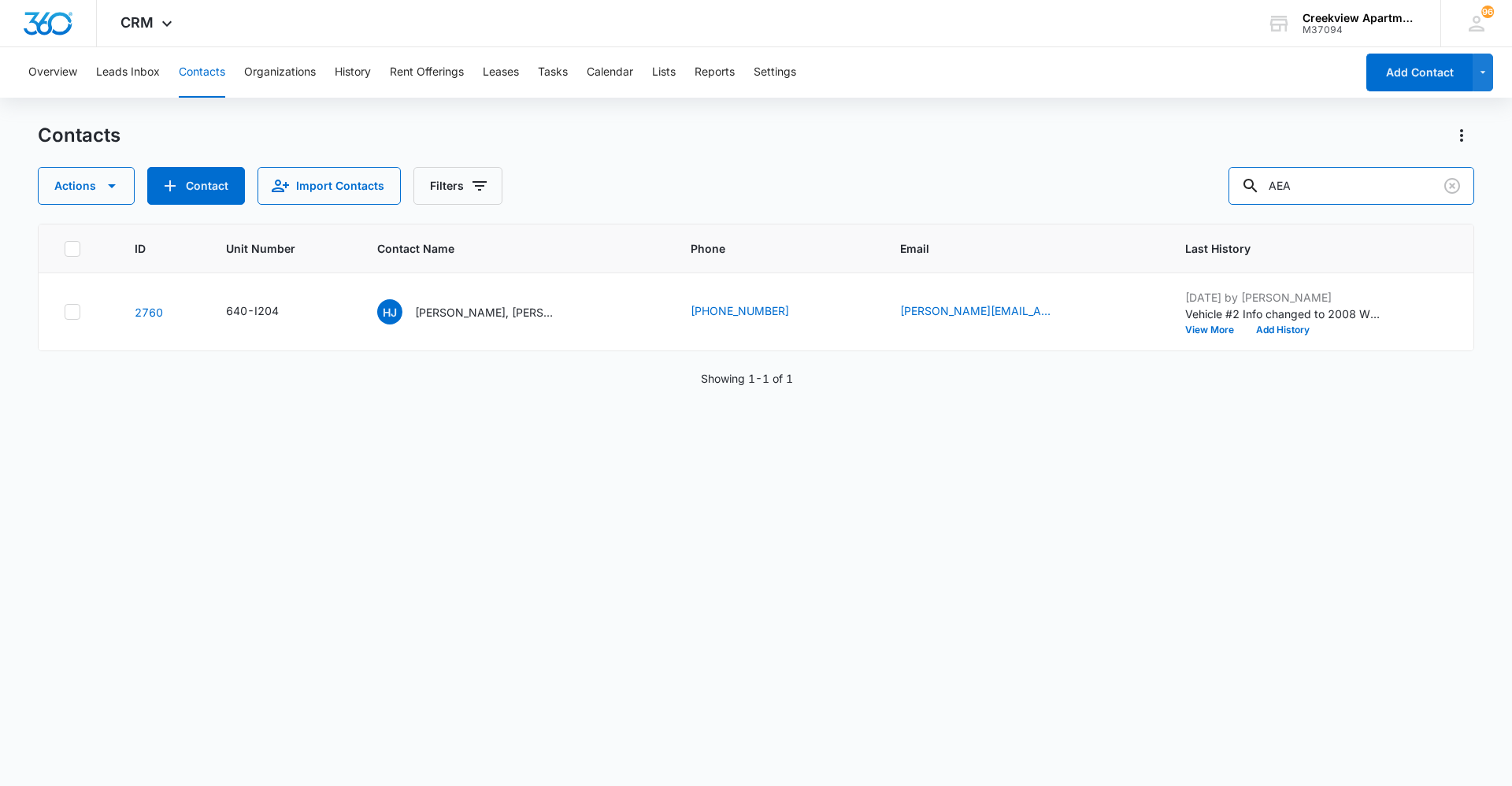
drag, startPoint x: 1381, startPoint y: 186, endPoint x: 1096, endPoint y: 182, distance: 285.0
click at [1096, 182] on div "Actions Contact Import Contacts Filters AEA" at bounding box center [756, 186] width 1436 height 38
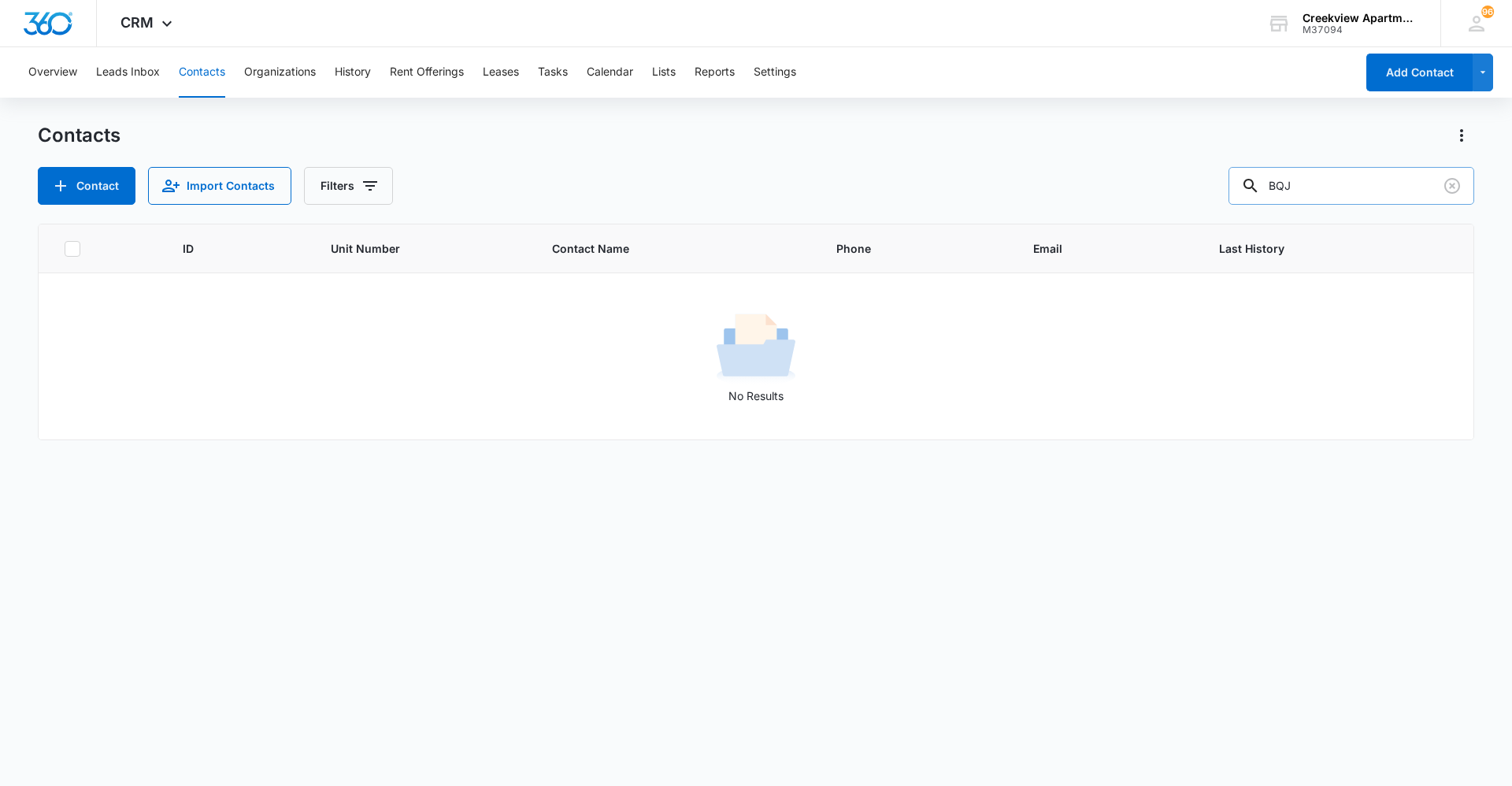
click at [1296, 196] on input "BQJ" at bounding box center [1352, 186] width 246 height 38
drag, startPoint x: 1323, startPoint y: 192, endPoint x: 1183, endPoint y: 187, distance: 140.1
click at [1183, 187] on div "Contact Import Contacts Filters DRD" at bounding box center [756, 186] width 1436 height 38
click at [1312, 189] on input "EWM" at bounding box center [1352, 186] width 246 height 38
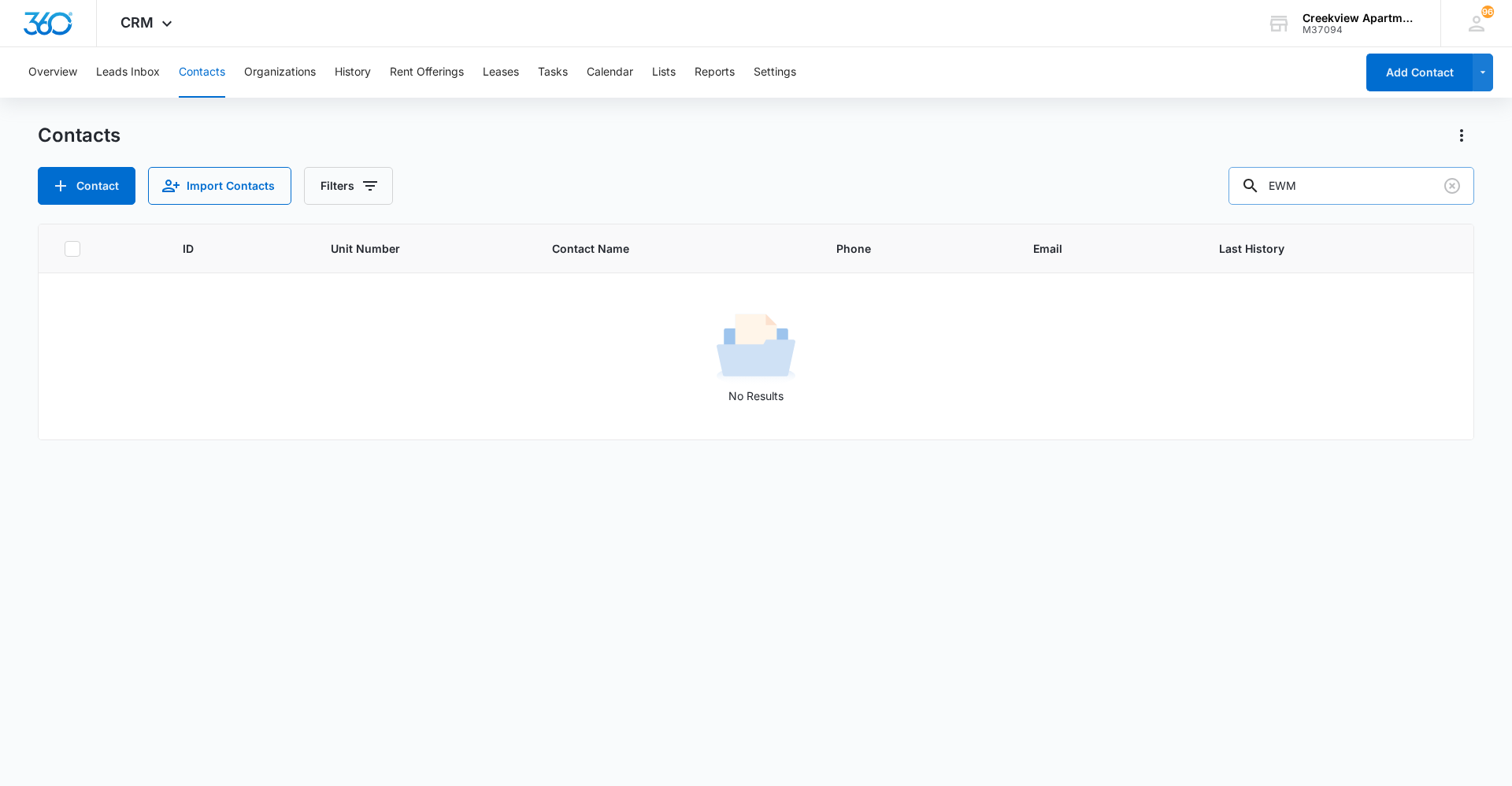
click at [1312, 189] on input "EWM" at bounding box center [1352, 186] width 246 height 38
type input "EWM"
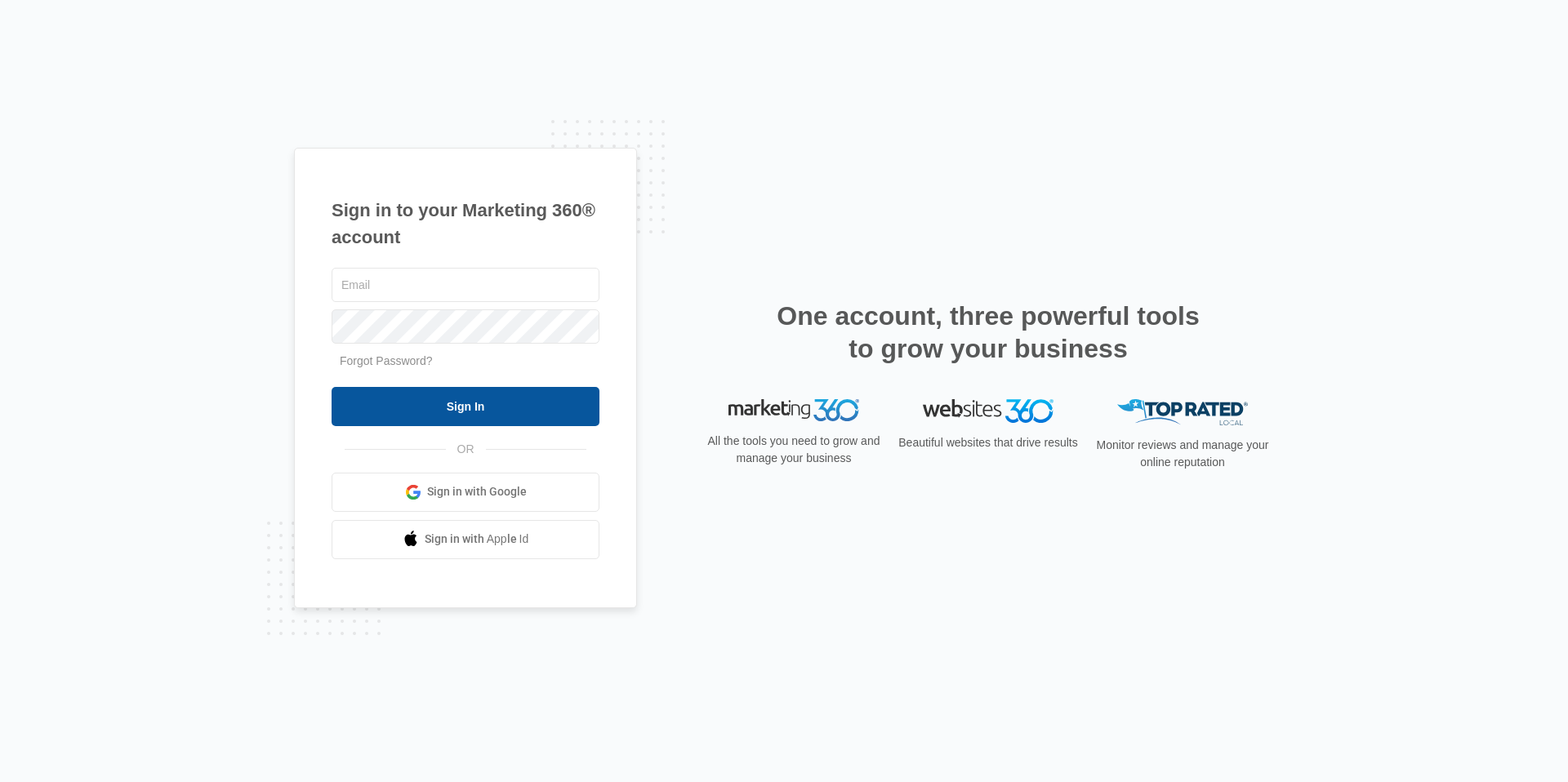
type input "[EMAIL_ADDRESS][DOMAIN_NAME]"
click at [506, 402] on input "Sign In" at bounding box center [466, 407] width 268 height 39
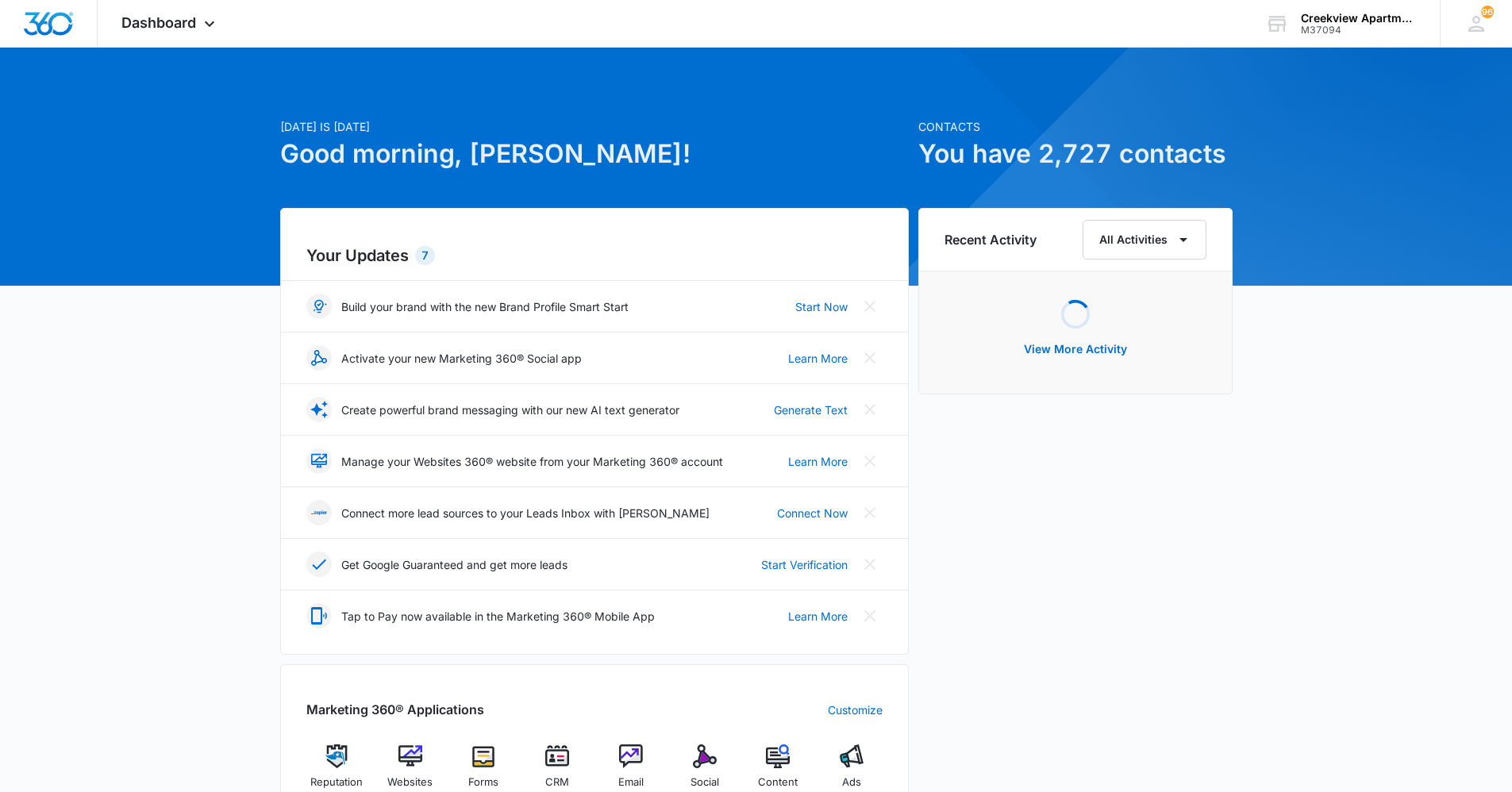
drag, startPoint x: 121, startPoint y: 531, endPoint x: 399, endPoint y: 641, distance: 299.0
click at [127, 531] on div "[DATE] is [DATE] Good morning, [PERSON_NAME]! Contacts You have 2,727 contacts …" at bounding box center [756, 725] width 1512 height 1315
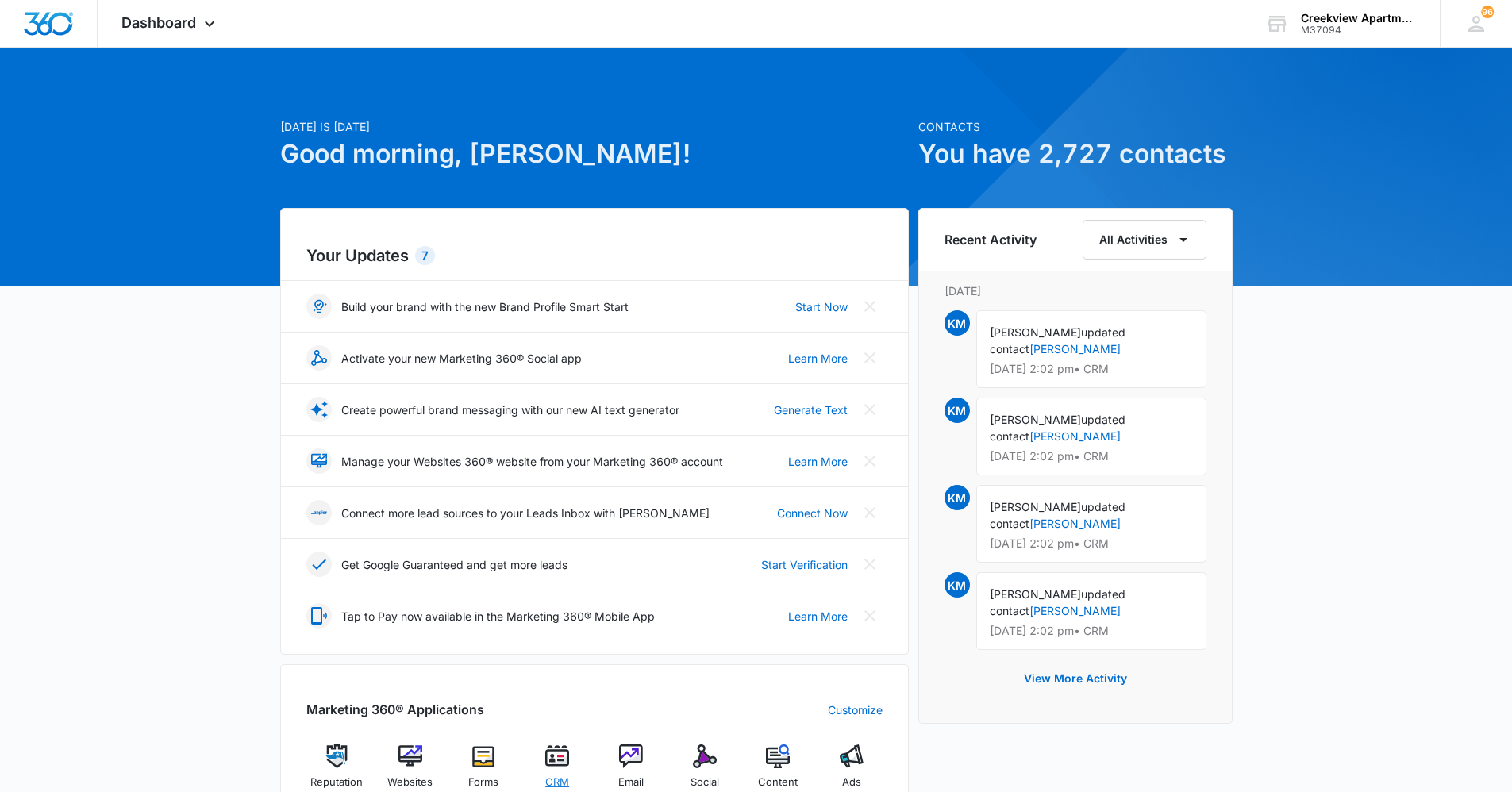
click at [568, 772] on div "CRM" at bounding box center [557, 772] width 62 height 56
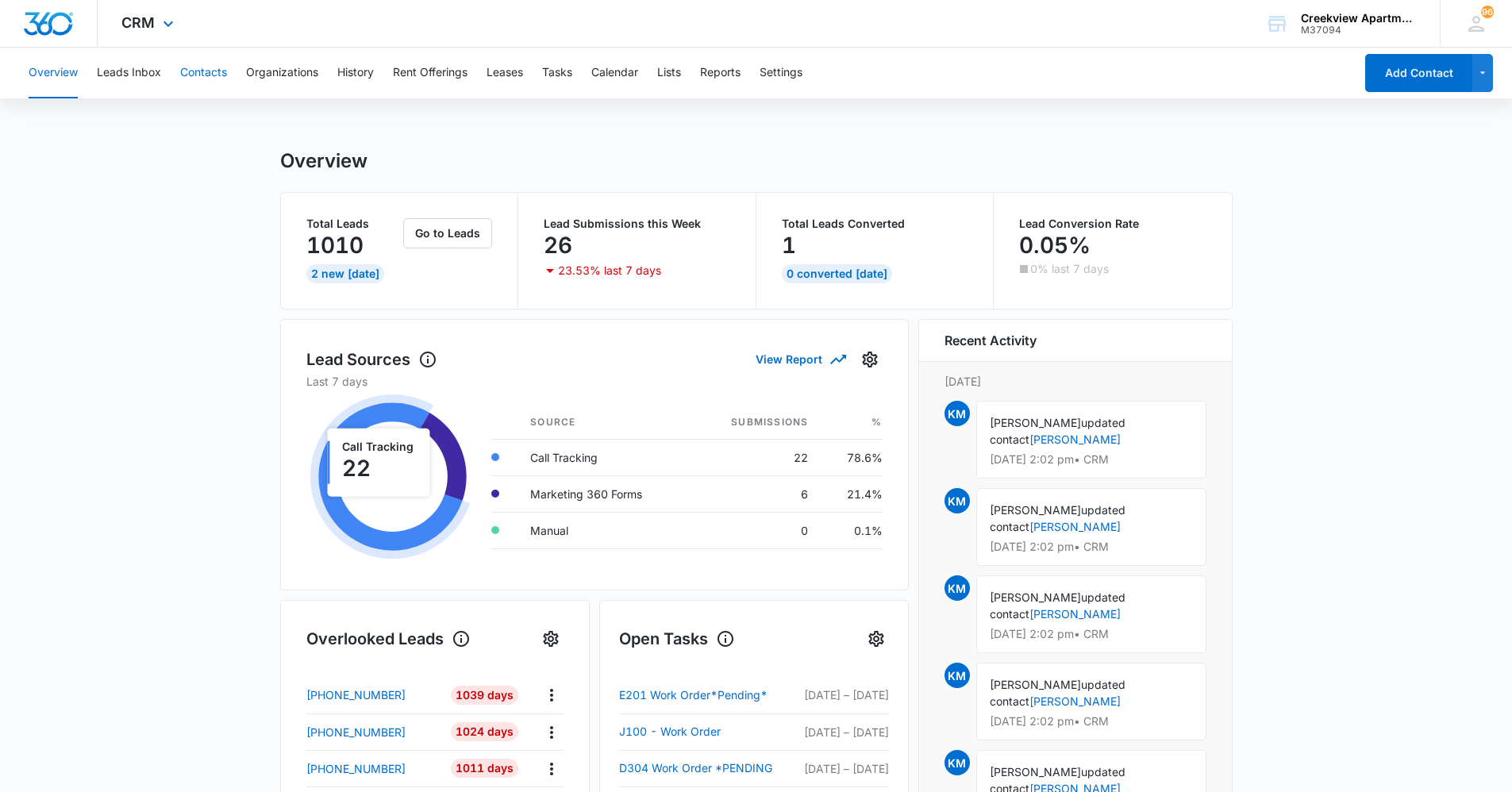
drag, startPoint x: 192, startPoint y: 71, endPoint x: 445, endPoint y: 47, distance: 254.1
click at [192, 71] on button "Contacts" at bounding box center [204, 73] width 47 height 51
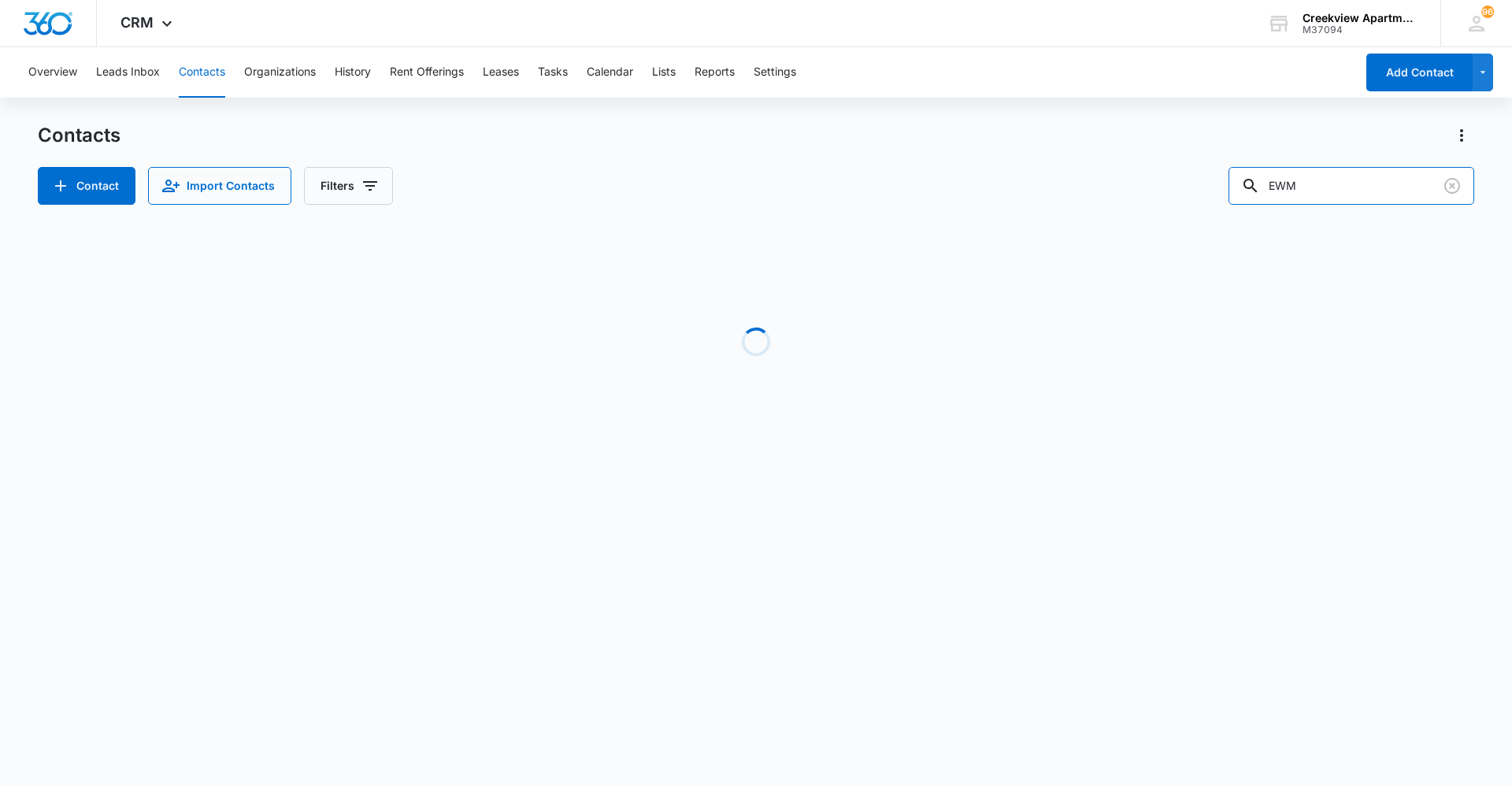
drag, startPoint x: 1361, startPoint y: 181, endPoint x: 1199, endPoint y: 182, distance: 162.0
click at [1199, 182] on div "Contact Import Contacts Filters EWM" at bounding box center [756, 186] width 1436 height 38
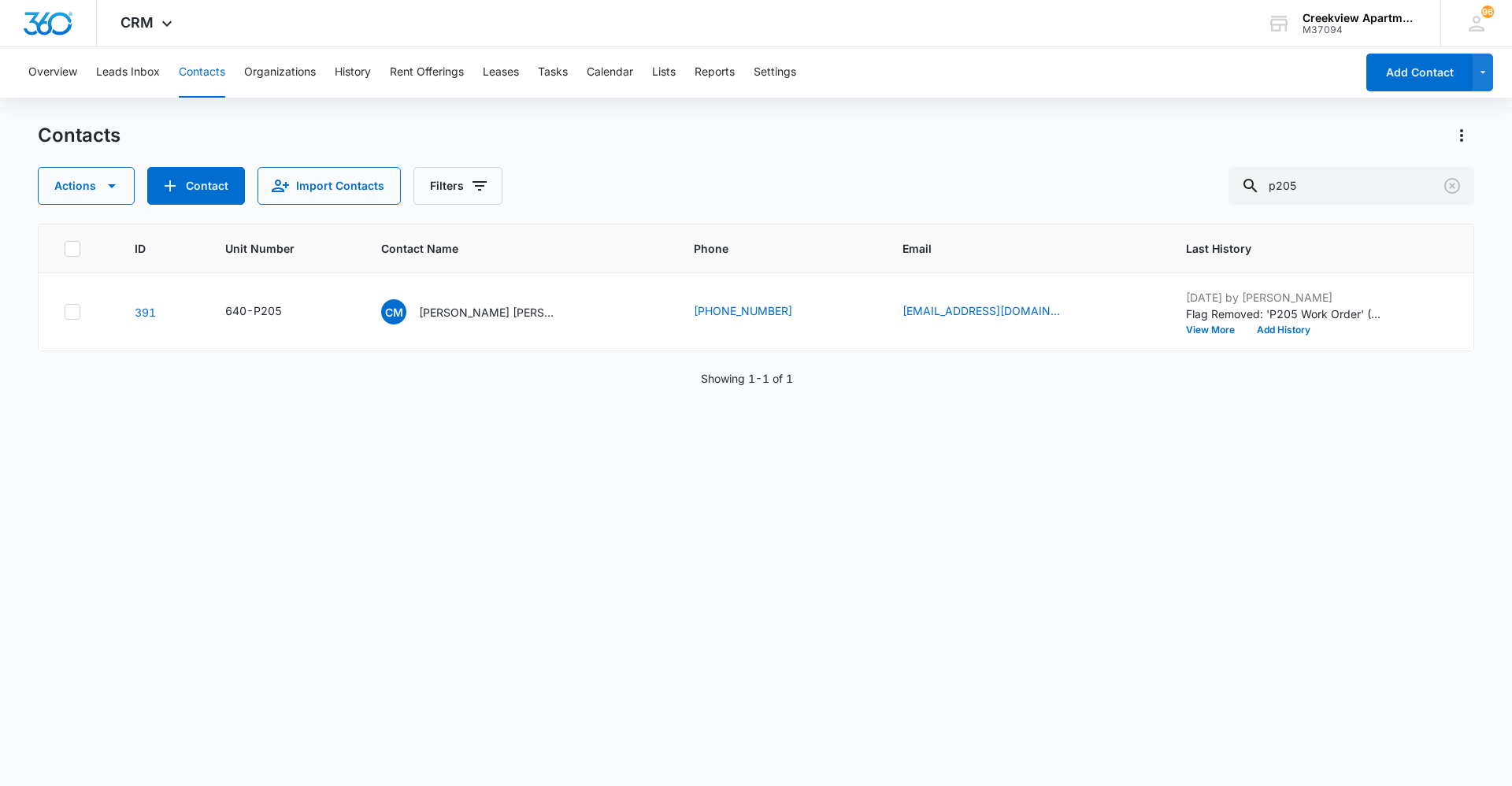
drag, startPoint x: 1001, startPoint y: 103, endPoint x: 1180, endPoint y: 107, distance: 179.0
click at [1180, 107] on div "Overview Leads Inbox Contacts Organizations History Rent Offerings Leases Tasks…" at bounding box center [756, 415] width 1512 height 737
click at [212, 84] on button "Contacts" at bounding box center [202, 72] width 46 height 51
drag, startPoint x: 1349, startPoint y: 199, endPoint x: 1232, endPoint y: 200, distance: 117.0
click at [1232, 200] on div "Actions Contact Import Contacts Filters p205" at bounding box center [756, 186] width 1436 height 38
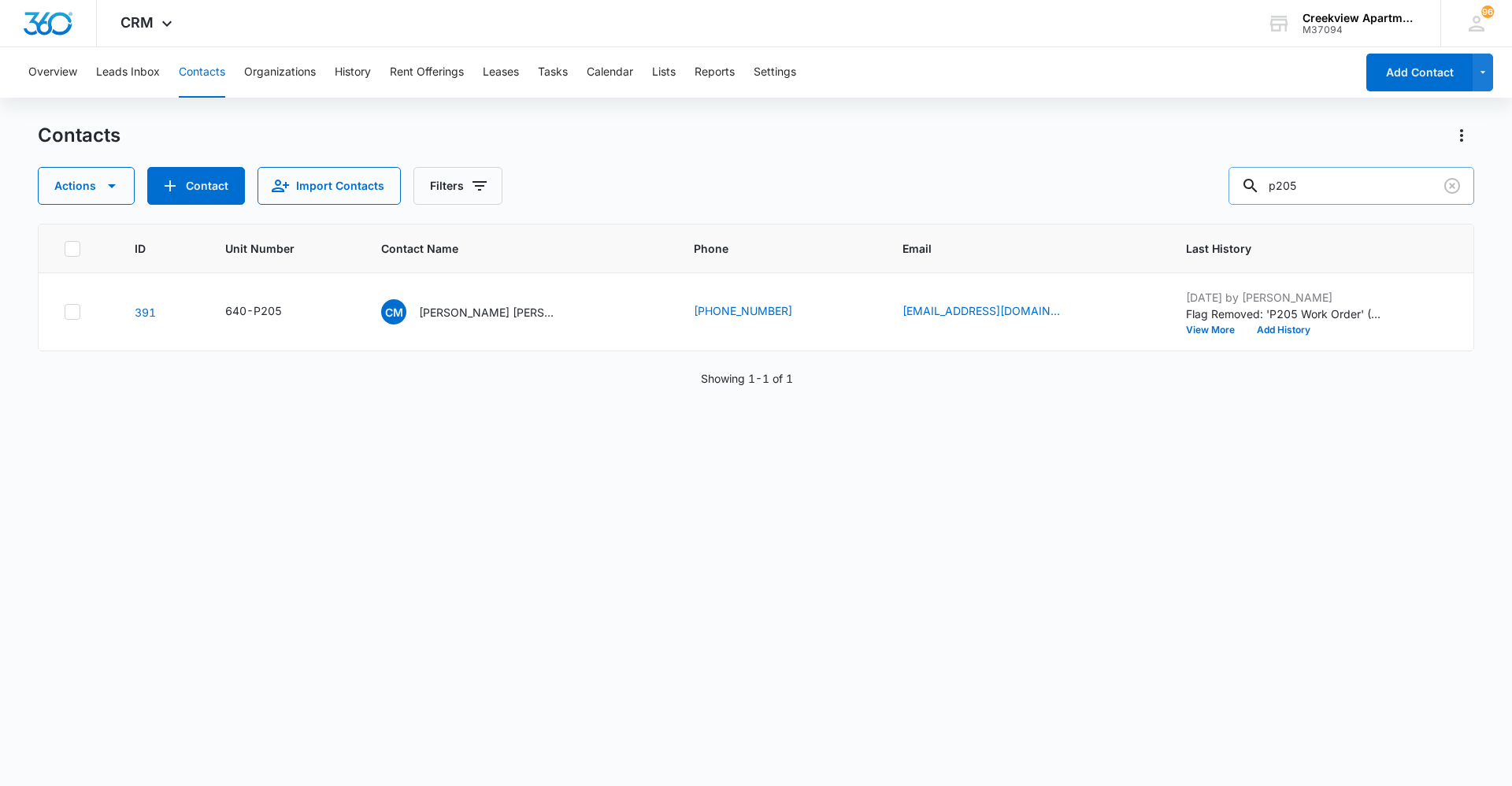
click at [1300, 178] on input "p205" at bounding box center [1352, 186] width 246 height 38
type input "l306"
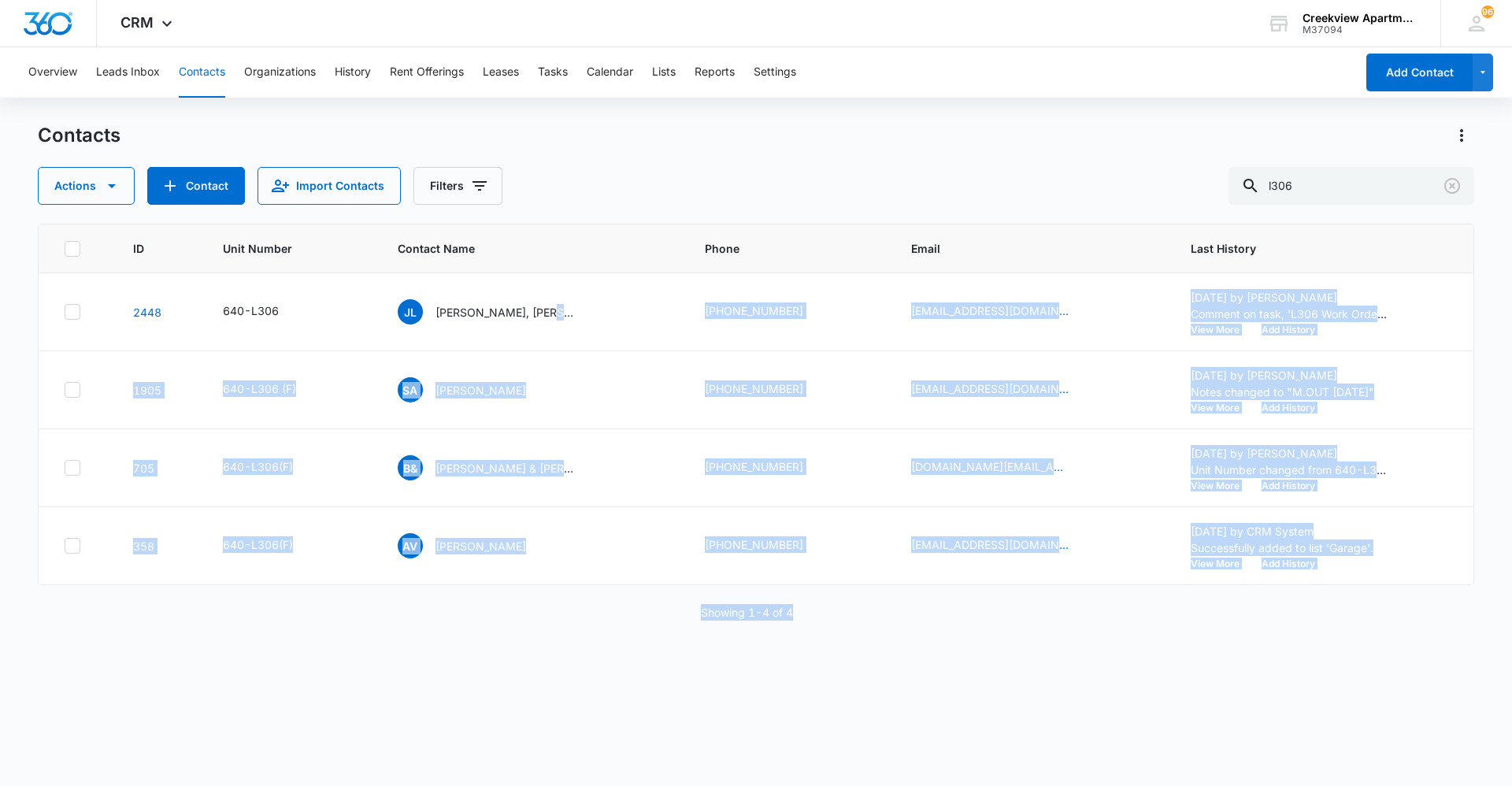
drag, startPoint x: 541, startPoint y: 304, endPoint x: 913, endPoint y: 808, distance: 626.4
click at [913, 785] on html "CRM Apps Reputation Websites Forms CRM Email Social Content Ads Intelligence Fi…" at bounding box center [756, 393] width 1512 height 786
drag, startPoint x: 913, startPoint y: 808, endPoint x: 985, endPoint y: 783, distance: 76.2
click at [1036, 767] on div "Contacts Actions Contact Import Contacts Filters l306 ID Unit Number Contact Na…" at bounding box center [756, 453] width 1436 height 661
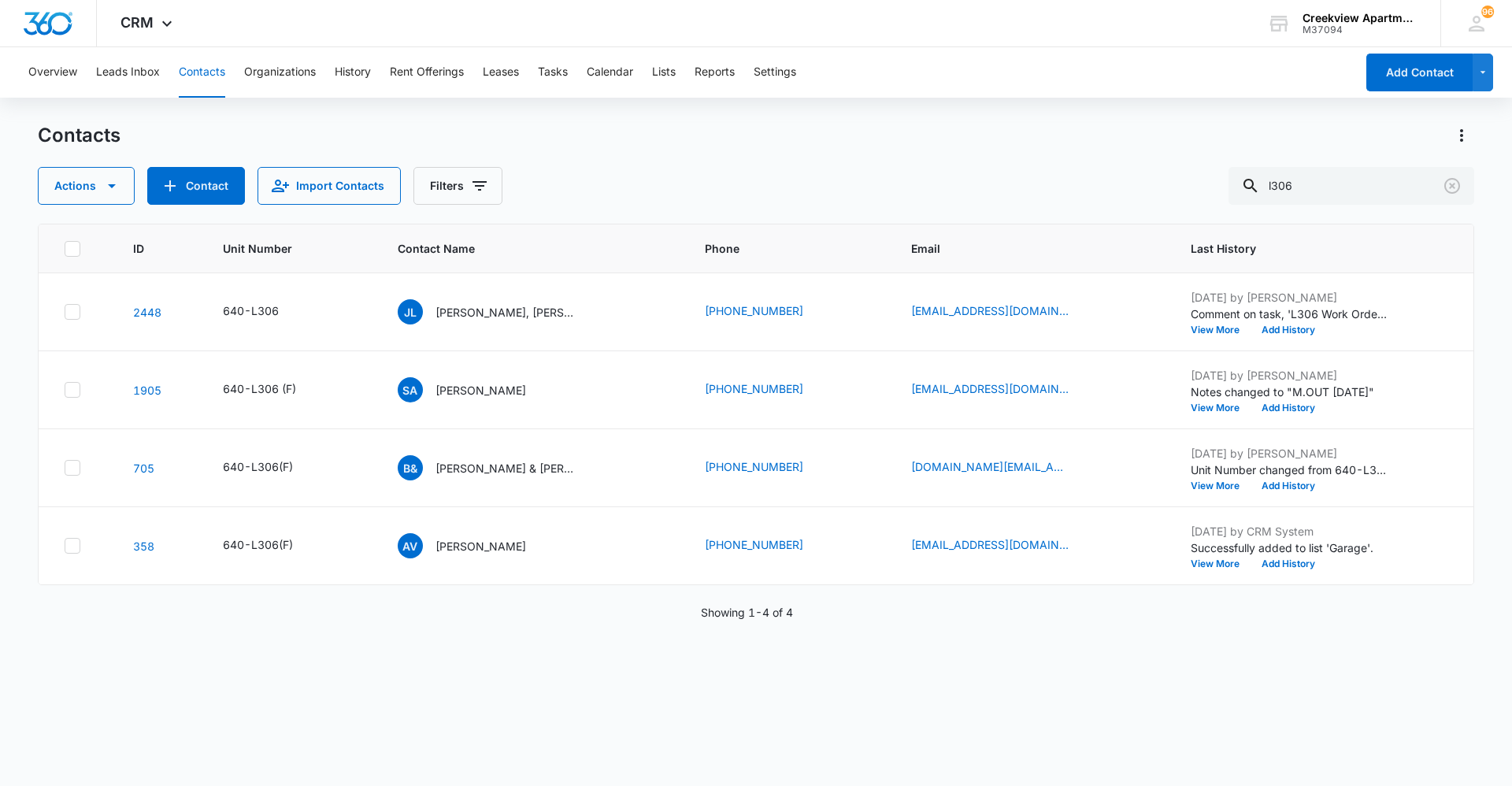
drag, startPoint x: 515, startPoint y: 666, endPoint x: 453, endPoint y: 669, distance: 62.1
click at [515, 666] on div "ID Unit Number Contact Name Phone Email Last History 2448 640-L306 JL Jessica L…" at bounding box center [756, 494] width 1436 height 542
click at [369, 669] on div "ID Unit Number Contact Name Phone Email Last History 2448 640-L306 JL Jessica L…" at bounding box center [756, 494] width 1436 height 542
click at [800, 750] on div "ID Unit Number Contact Name Phone Email Last History 2448 640-L306 JL Jessica L…" at bounding box center [756, 494] width 1436 height 542
drag, startPoint x: 1120, startPoint y: 752, endPoint x: 1103, endPoint y: 766, distance: 22.0
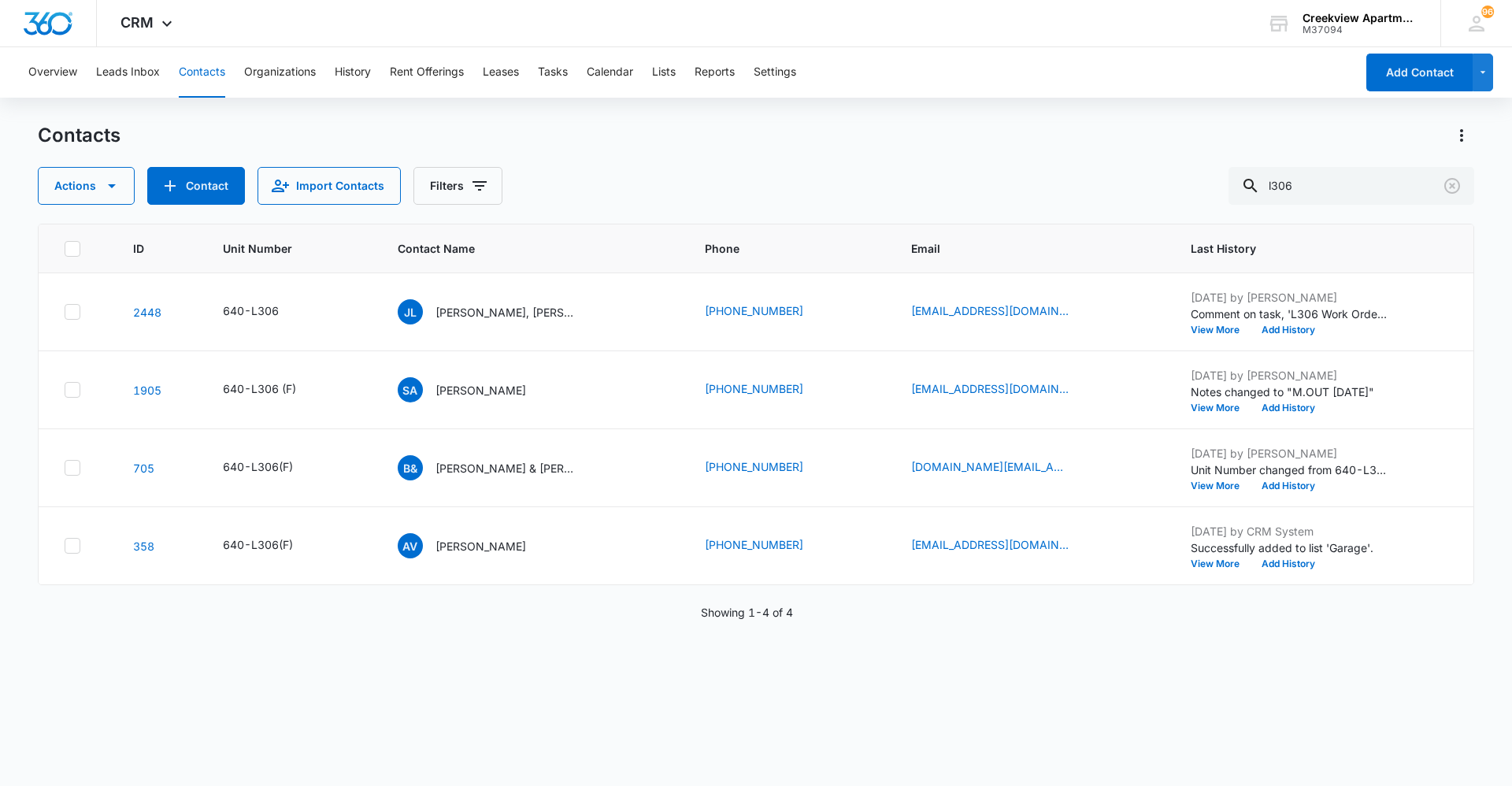
click at [1120, 752] on div "ID Unit Number Contact Name Phone Email Last History 2448 640-L306 JL Jessica L…" at bounding box center [756, 494] width 1436 height 542
drag, startPoint x: 467, startPoint y: 660, endPoint x: 498, endPoint y: 660, distance: 31.0
click at [468, 660] on div "ID Unit Number Contact Name Phone Email Last History 2448 640-L306 JL Jessica L…" at bounding box center [756, 494] width 1436 height 542
click at [375, 709] on div "ID Unit Number Contact Name Phone Email Last History 2448 640-L306 JL Jessica L…" at bounding box center [756, 494] width 1436 height 542
